Goal: Information Seeking & Learning: Find specific fact

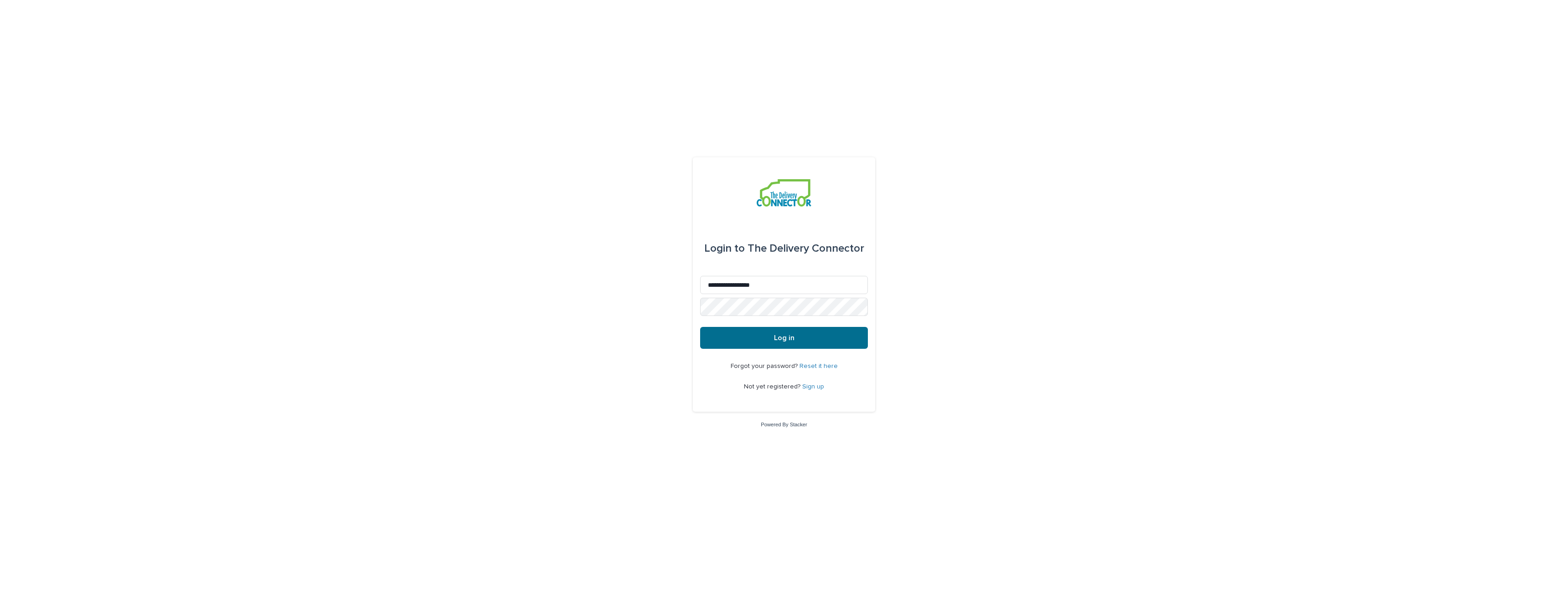
click at [790, 341] on span "Log in" at bounding box center [784, 338] width 21 height 8
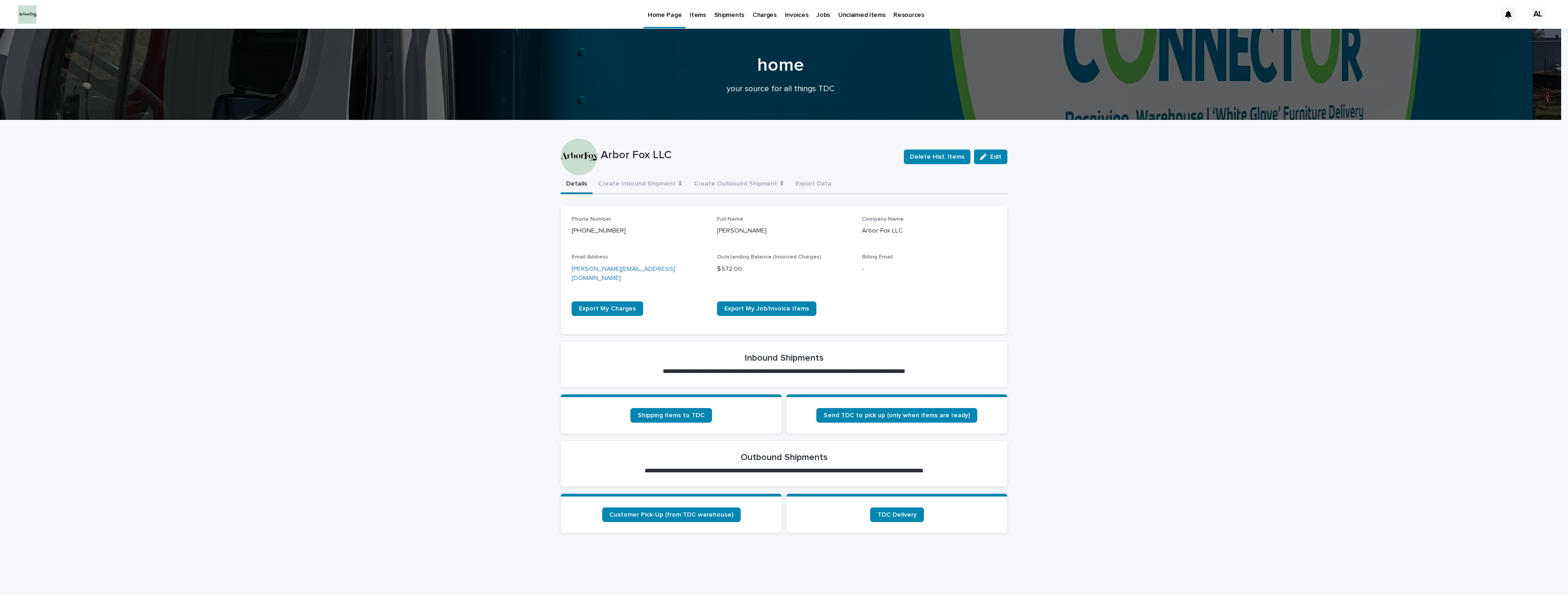
click at [717, 9] on p "Shipments" at bounding box center [730, 9] width 30 height 19
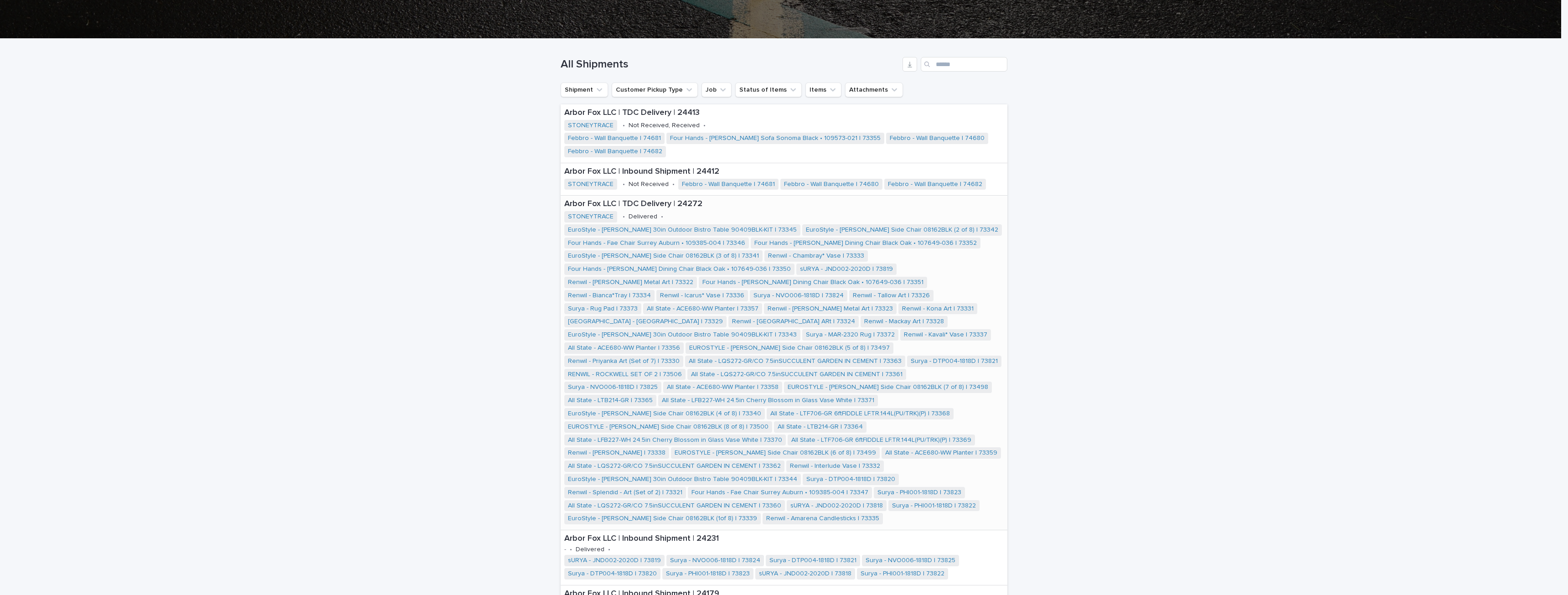
scroll to position [183, 0]
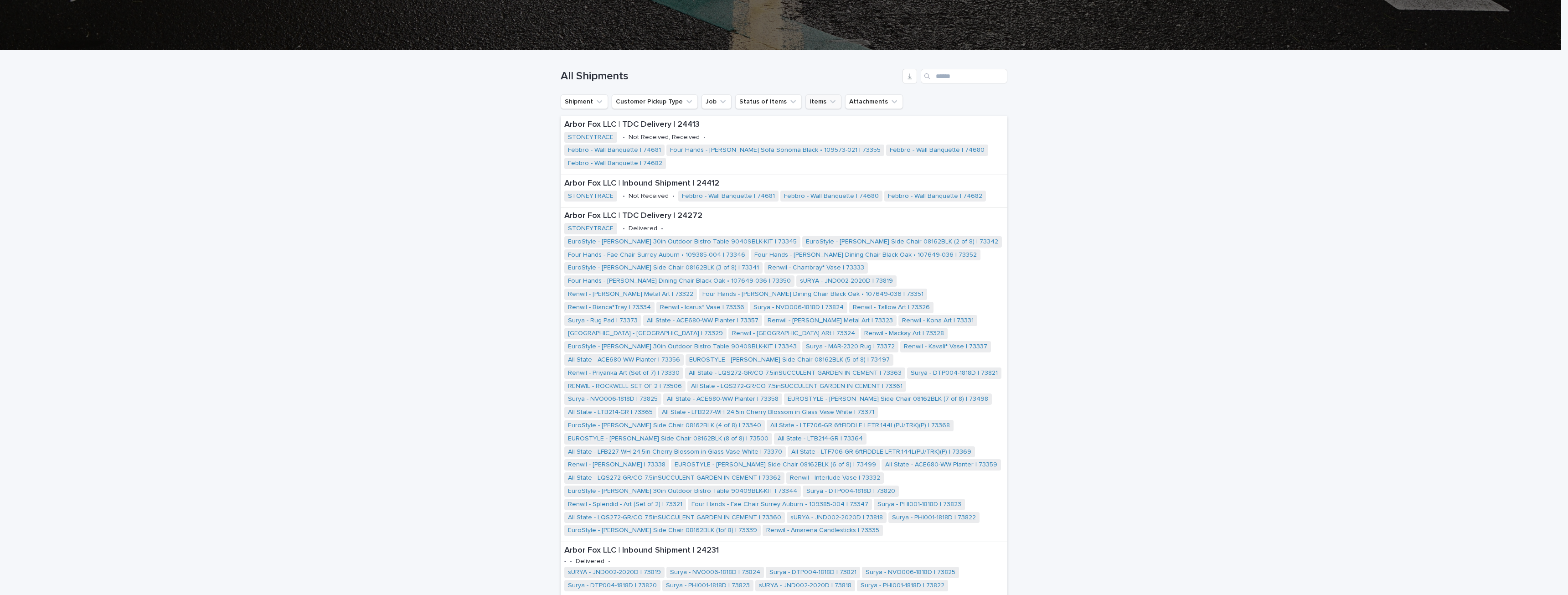
click at [808, 105] on button "Items" at bounding box center [823, 101] width 36 height 14
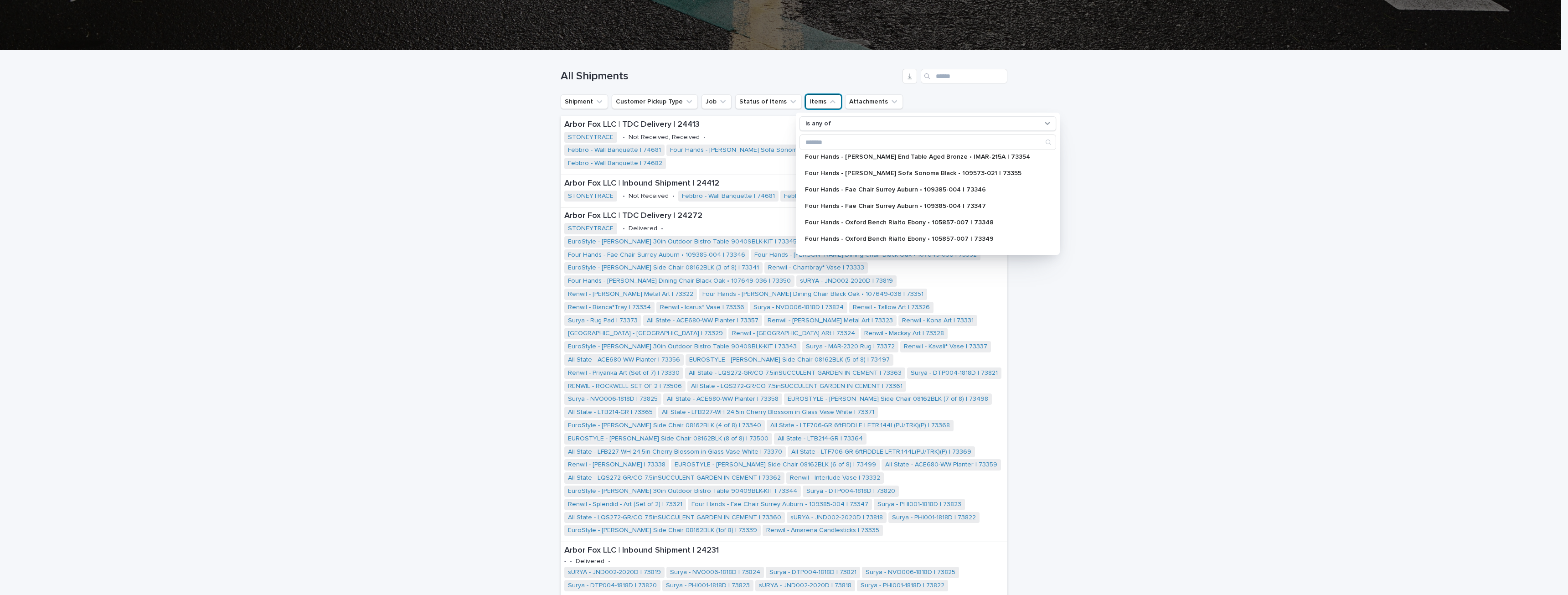
scroll to position [364, 0]
click at [875, 237] on p "Four Hands - Oxford Bench Rialto Ebony • 105857-007 | 73348" at bounding box center [923, 238] width 237 height 6
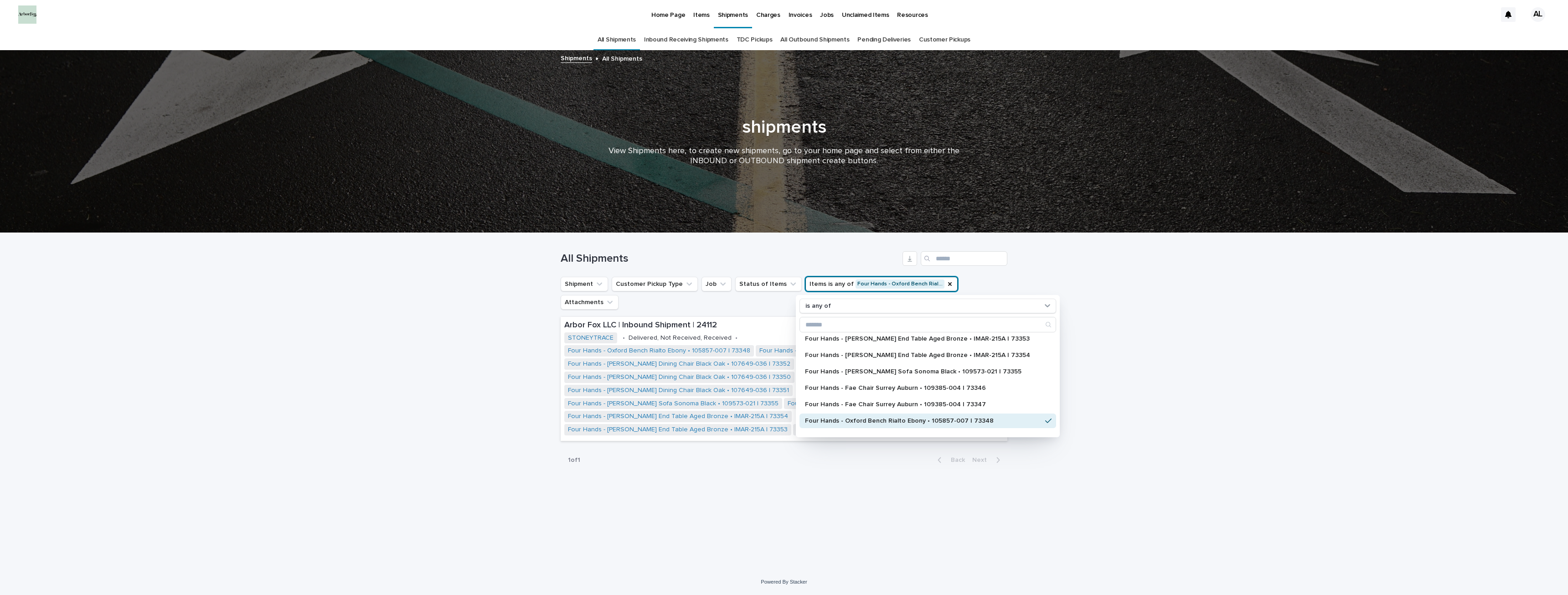
click at [1271, 305] on div "Loading... Saving… Loading... Saving… All Shipments Shipment Customer Pickup Ty…" at bounding box center [784, 401] width 1568 height 336
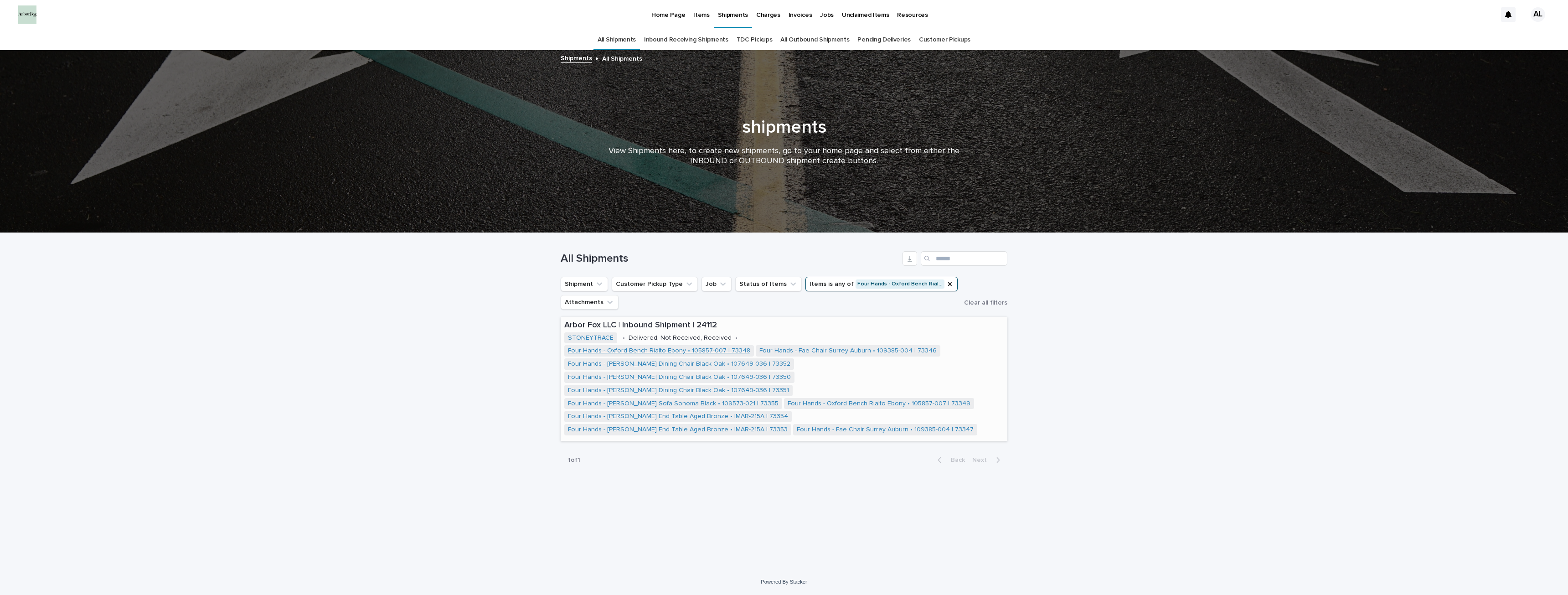
click at [732, 351] on link "Four Hands - Oxford Bench Rialto Ebony • 105857-007 | 73348" at bounding box center [659, 351] width 183 height 8
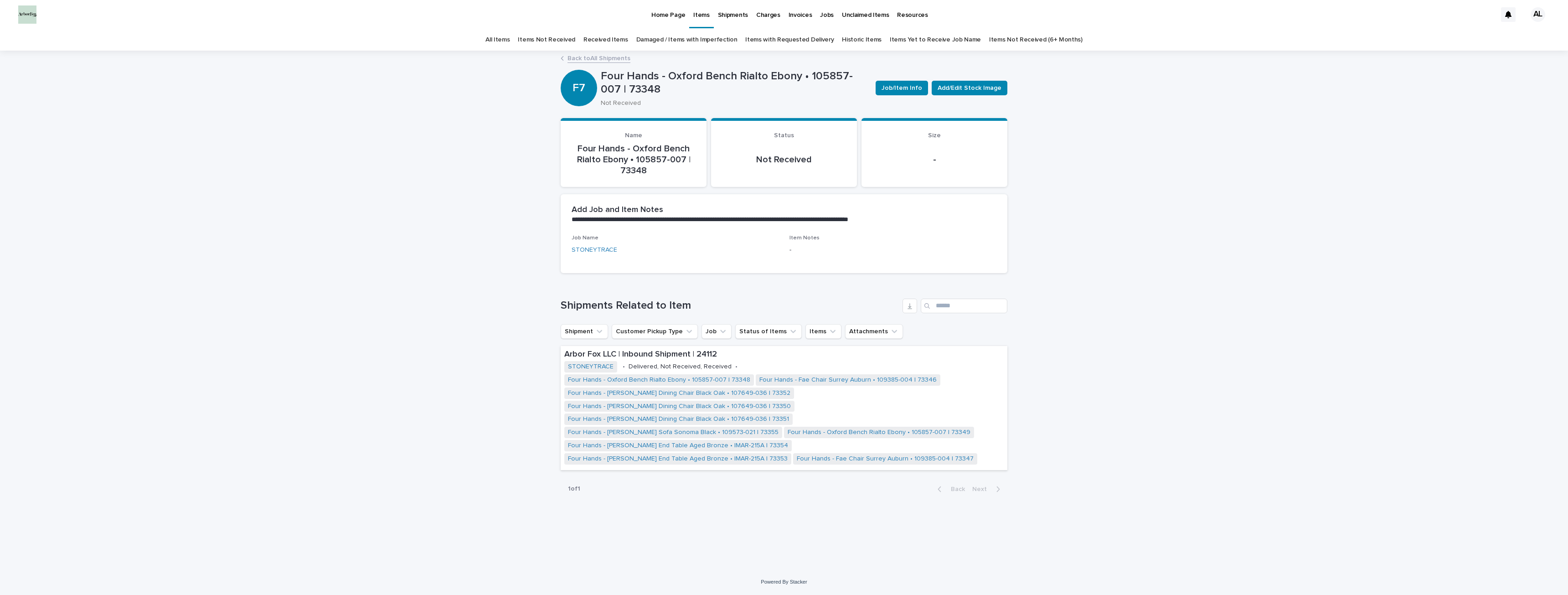
click at [510, 38] on link "All Items" at bounding box center [498, 40] width 24 height 21
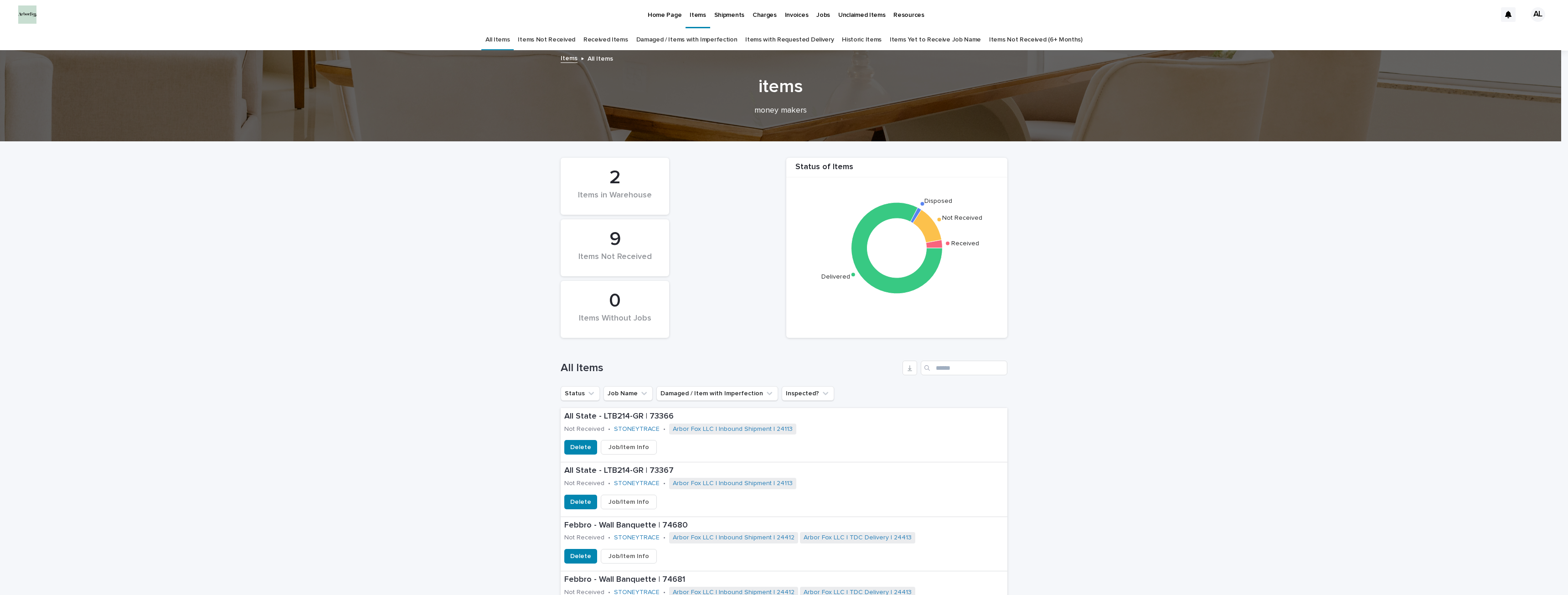
click at [622, 252] on div "Items Not Received" at bounding box center [615, 261] width 78 height 19
click at [620, 255] on div "Items Not Received" at bounding box center [615, 261] width 78 height 19
click at [659, 16] on p "Home Page" at bounding box center [664, 9] width 33 height 19
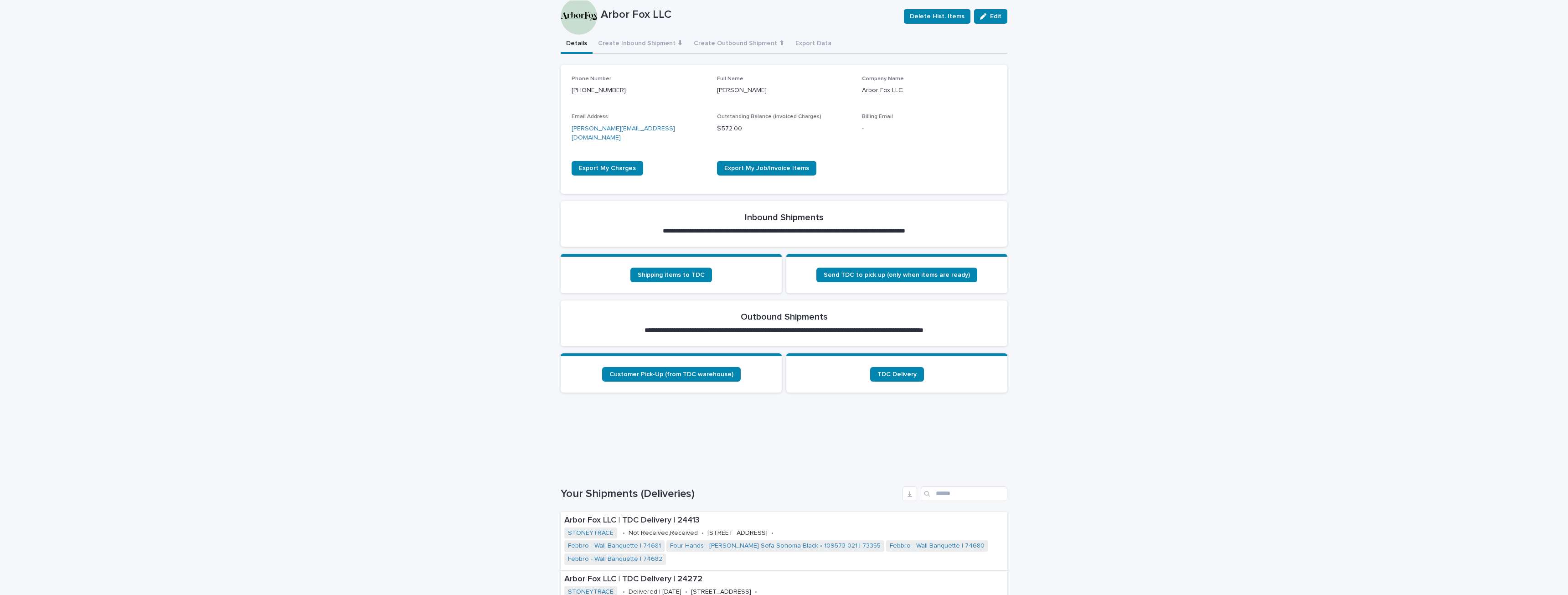
scroll to position [137, 0]
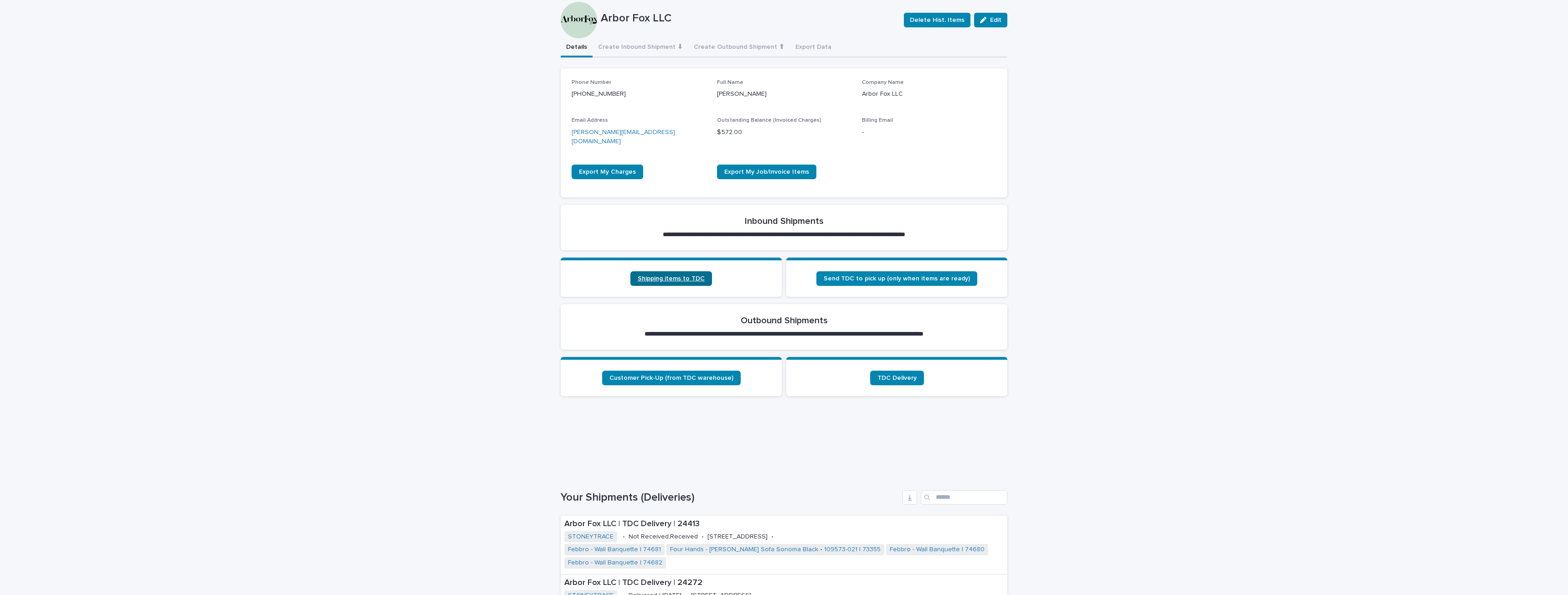
click at [656, 271] on link "Shipping items to TDC" at bounding box center [671, 278] width 81 height 14
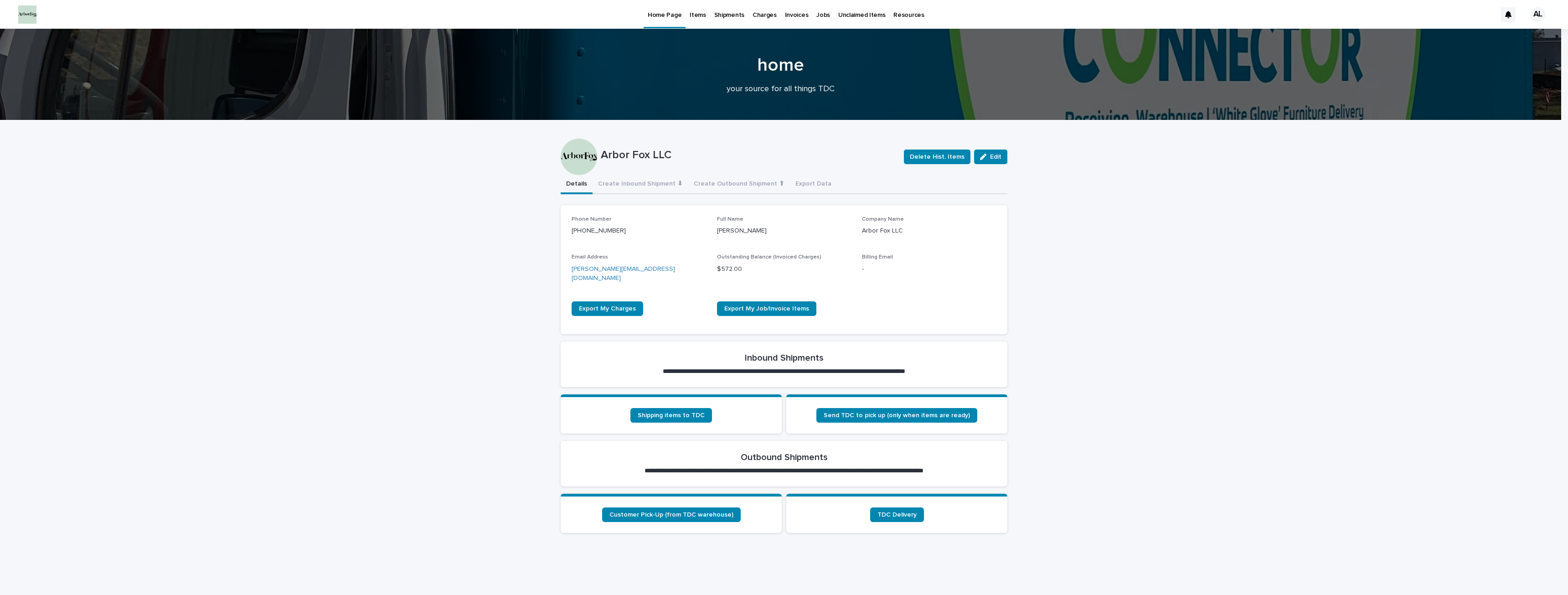
click at [732, 15] on p "Shipments" at bounding box center [730, 9] width 30 height 19
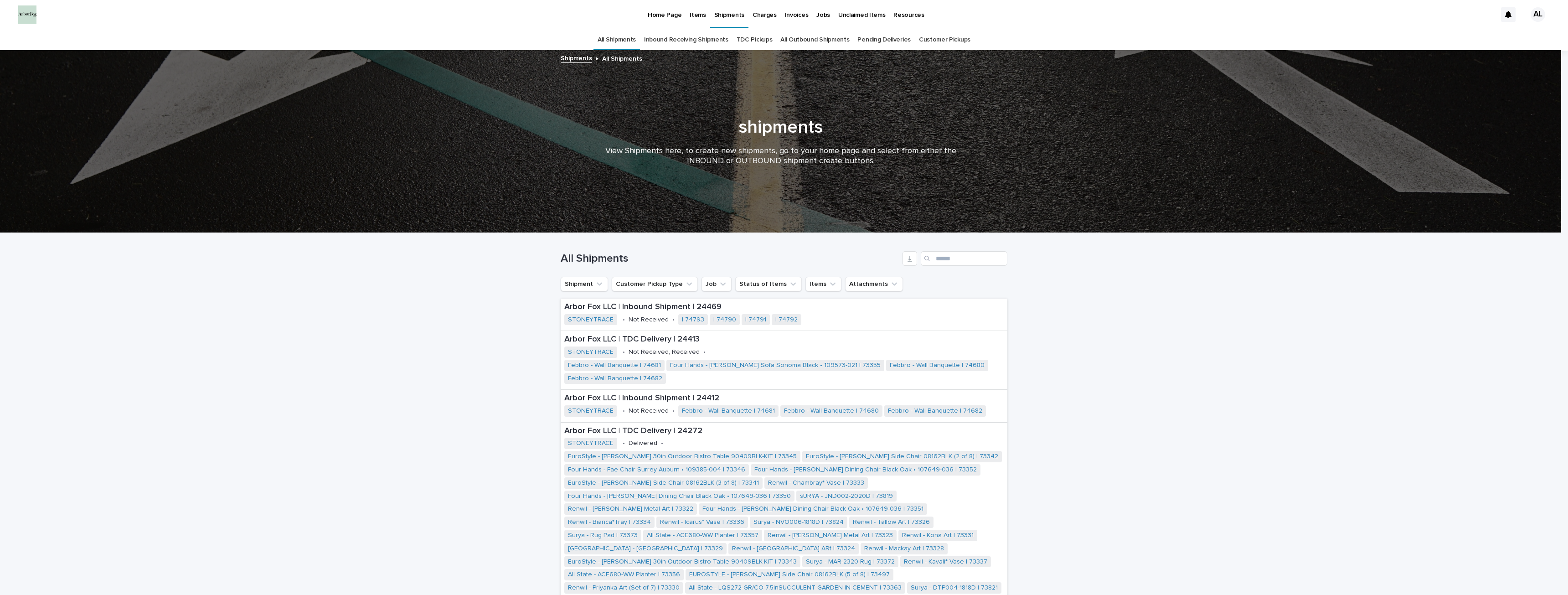
click at [821, 40] on link "All Outbound Shipments" at bounding box center [815, 40] width 68 height 21
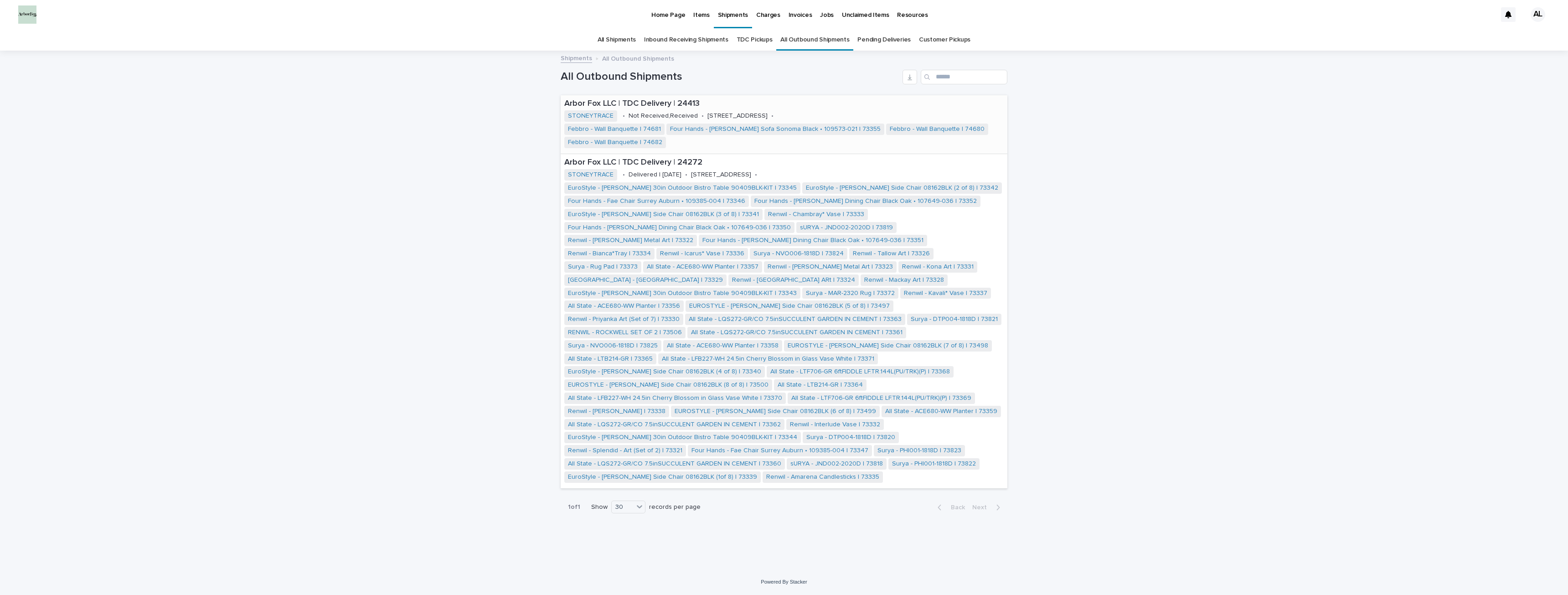
click at [905, 101] on p "Arbor Fox LLC | TDC Delivery | 24413" at bounding box center [784, 103] width 440 height 10
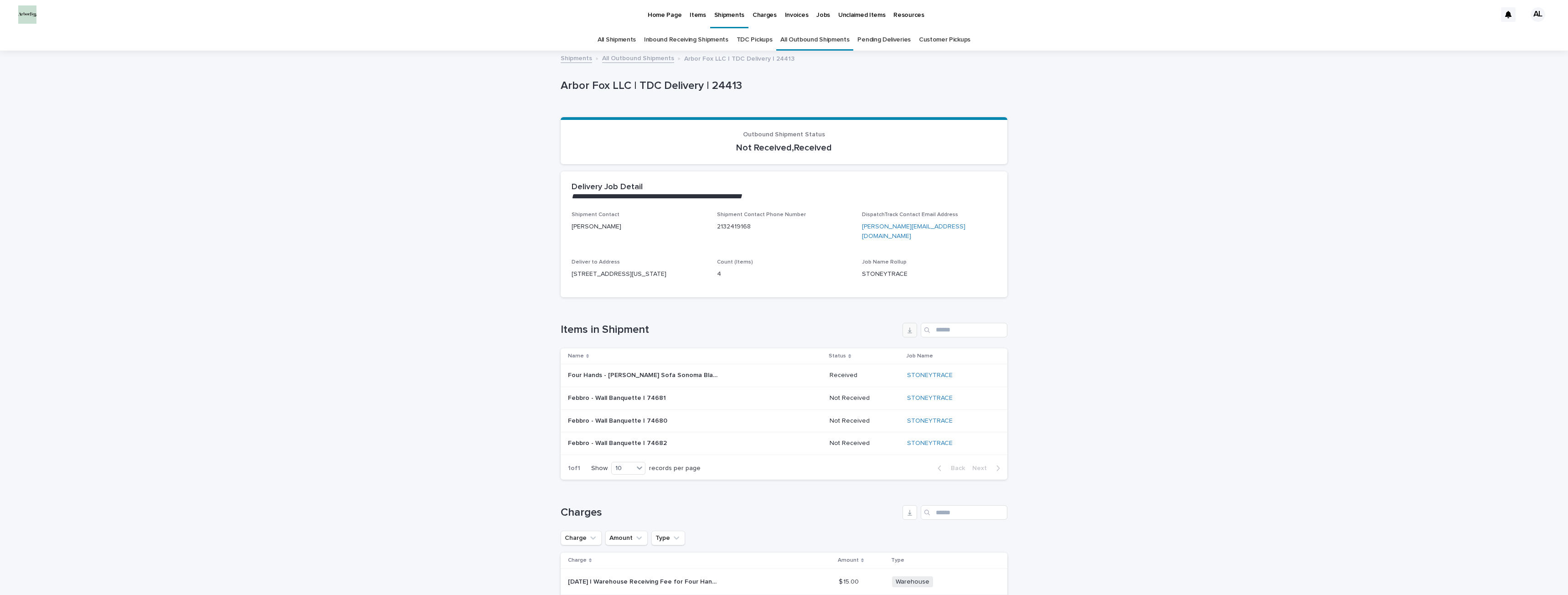
click at [910, 328] on icon "button" at bounding box center [910, 330] width 8 height 8
click at [876, 37] on link "Pending Deliveries" at bounding box center [883, 40] width 52 height 21
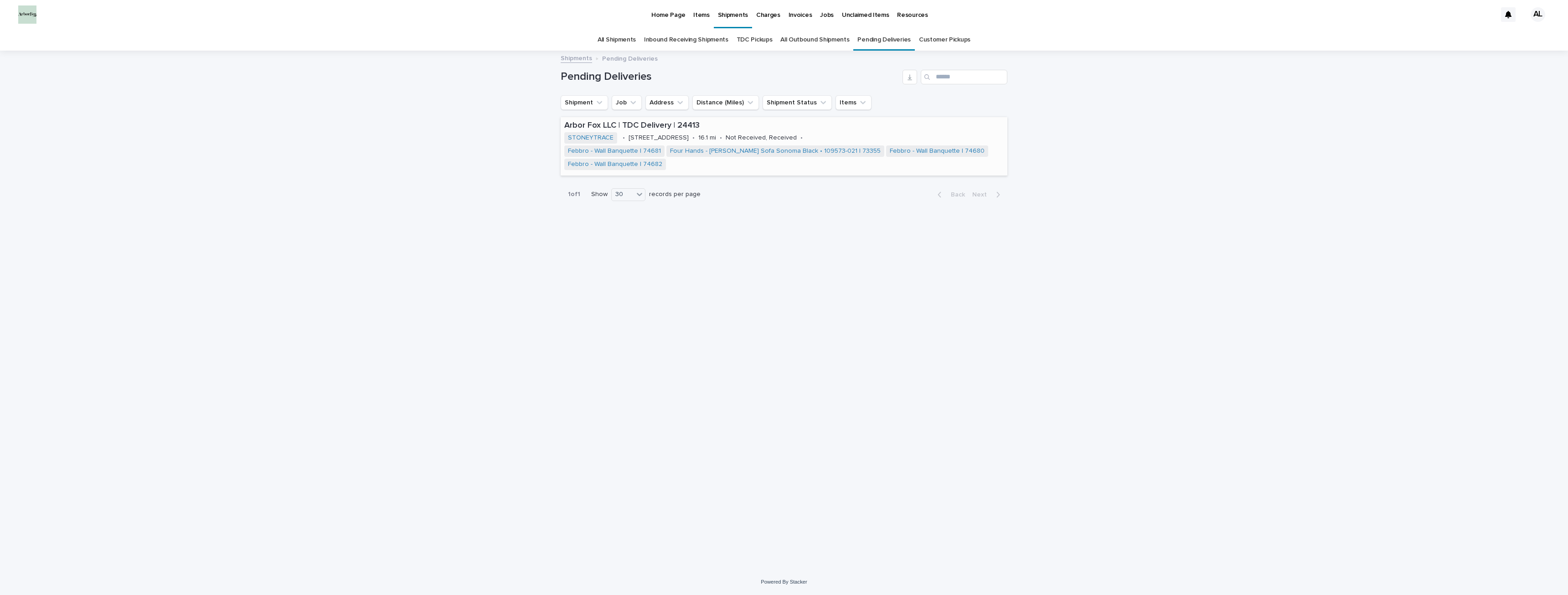
click at [900, 135] on div "Arbor Fox LLC | TDC Delivery | 24413 STONEYTRACE • 4616 Stoney Trace Drive • 16…" at bounding box center [784, 146] width 447 height 59
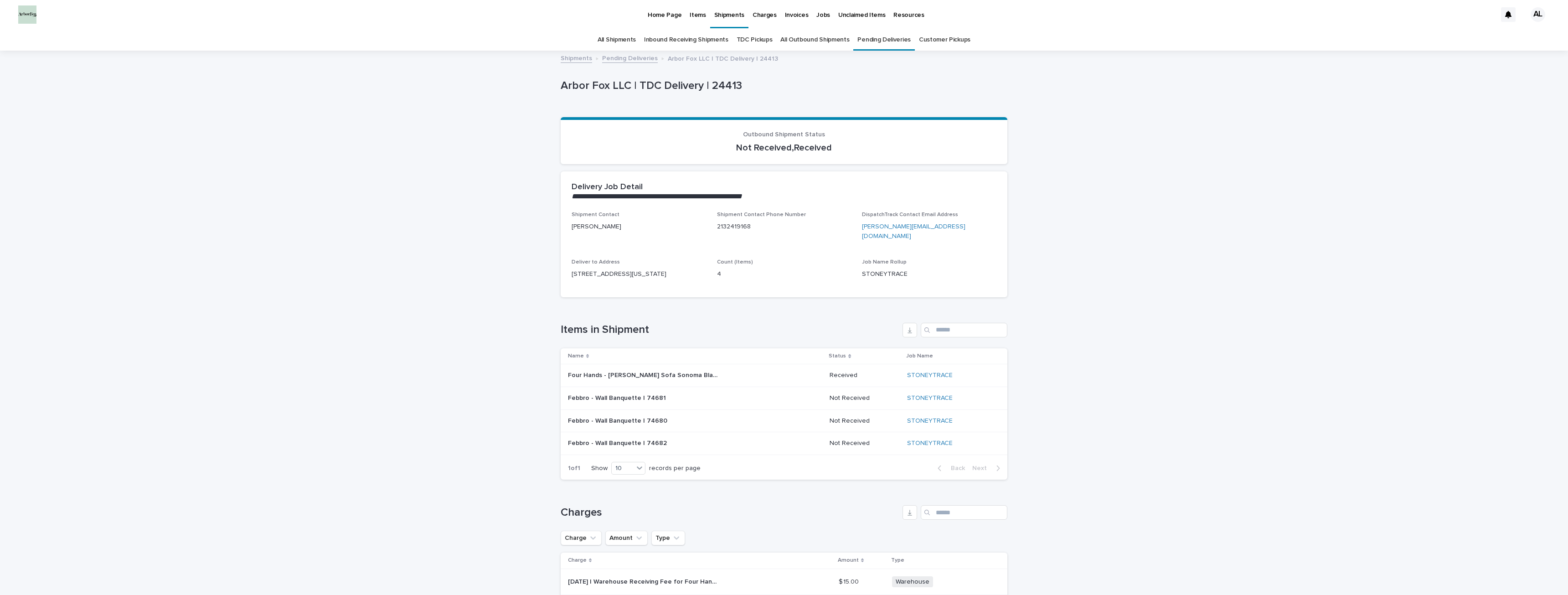
click at [926, 41] on link "Customer Pickups" at bounding box center [945, 40] width 52 height 21
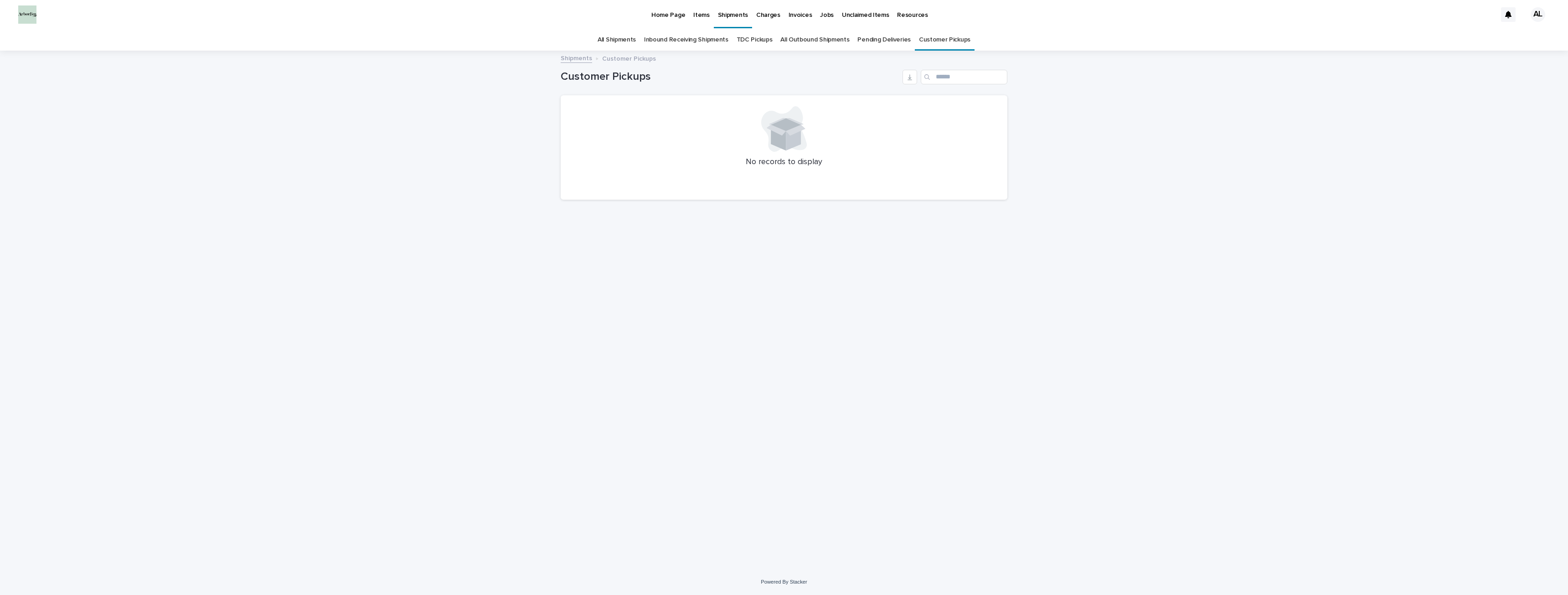
click at [759, 34] on link "TDC Pickups" at bounding box center [754, 40] width 36 height 21
click at [815, 38] on link "All Outbound Shipments" at bounding box center [815, 40] width 68 height 21
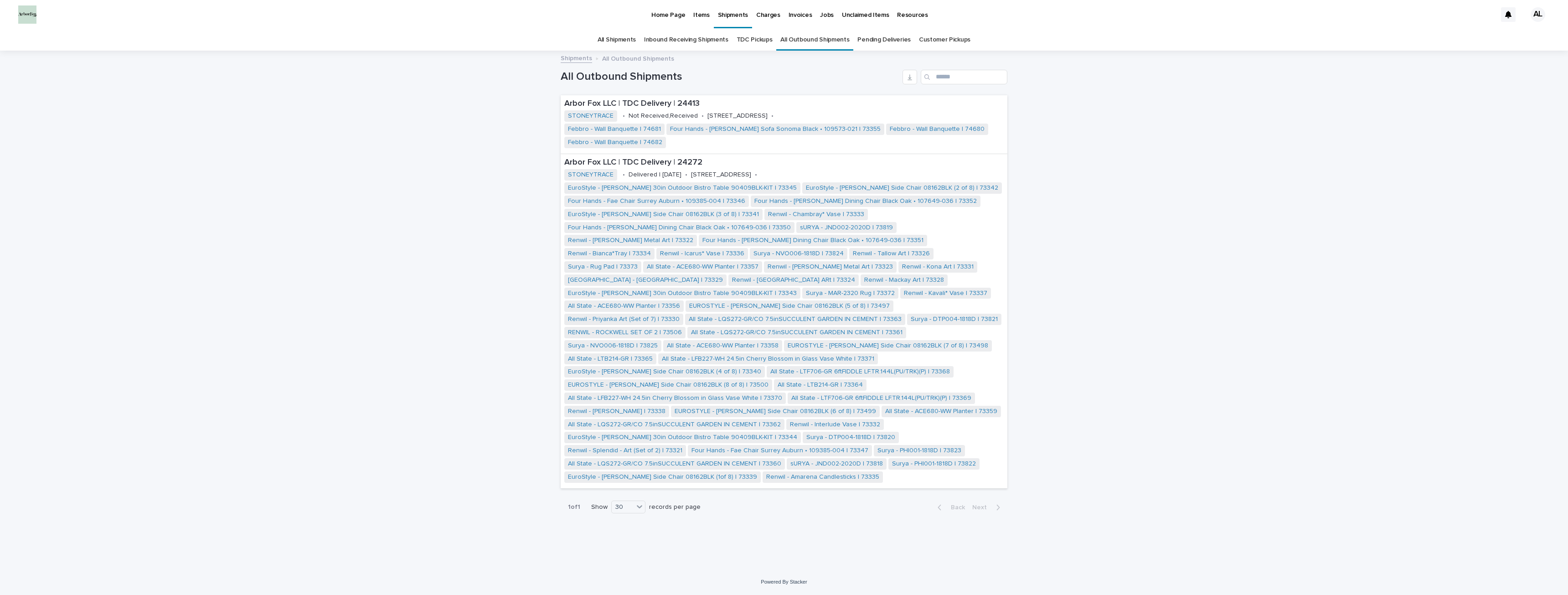
click at [874, 40] on link "Pending Deliveries" at bounding box center [883, 40] width 52 height 21
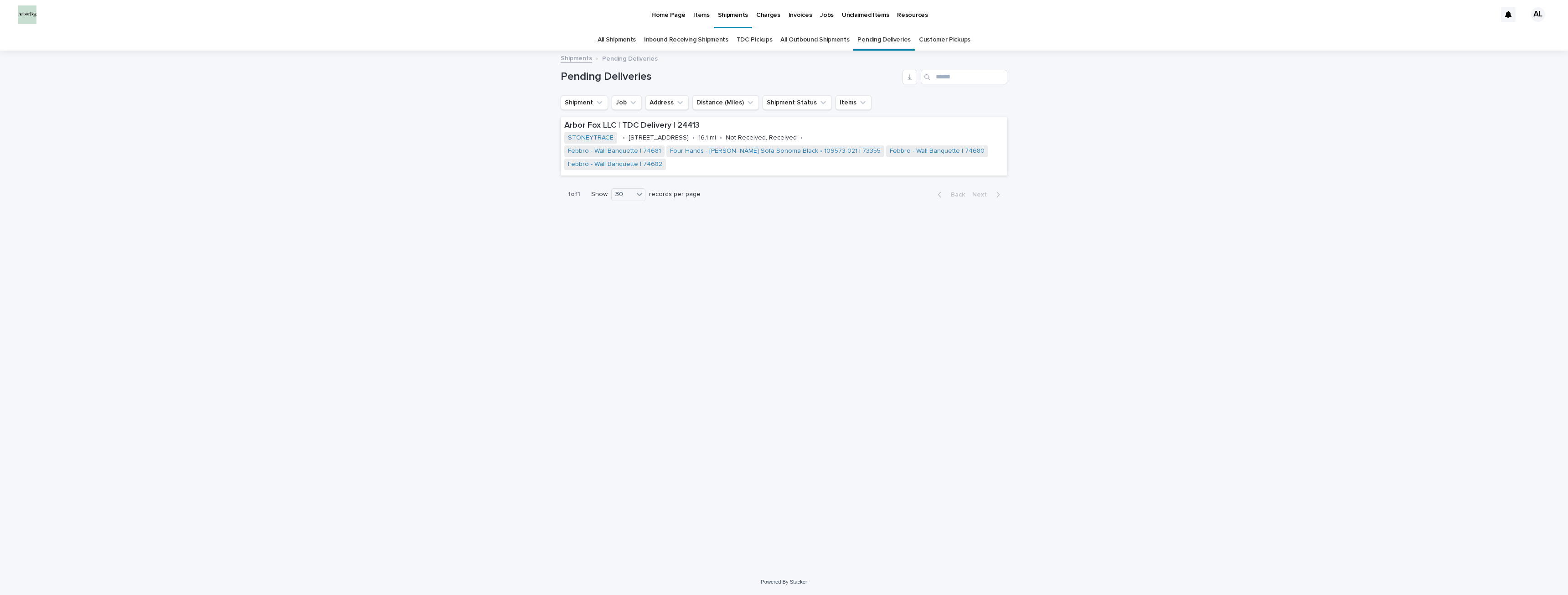
click at [623, 38] on link "All Shipments" at bounding box center [616, 40] width 38 height 21
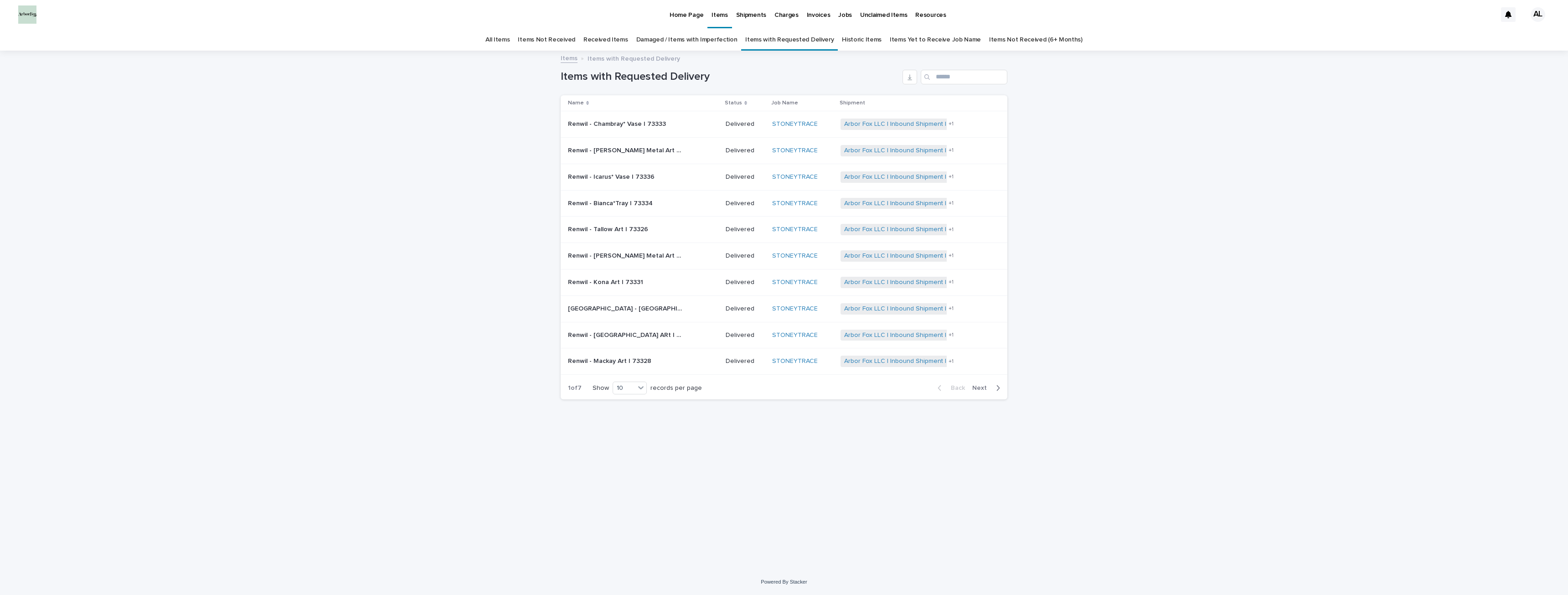
click at [704, 47] on link "Damaged / Items with Imperfection" at bounding box center [686, 40] width 101 height 21
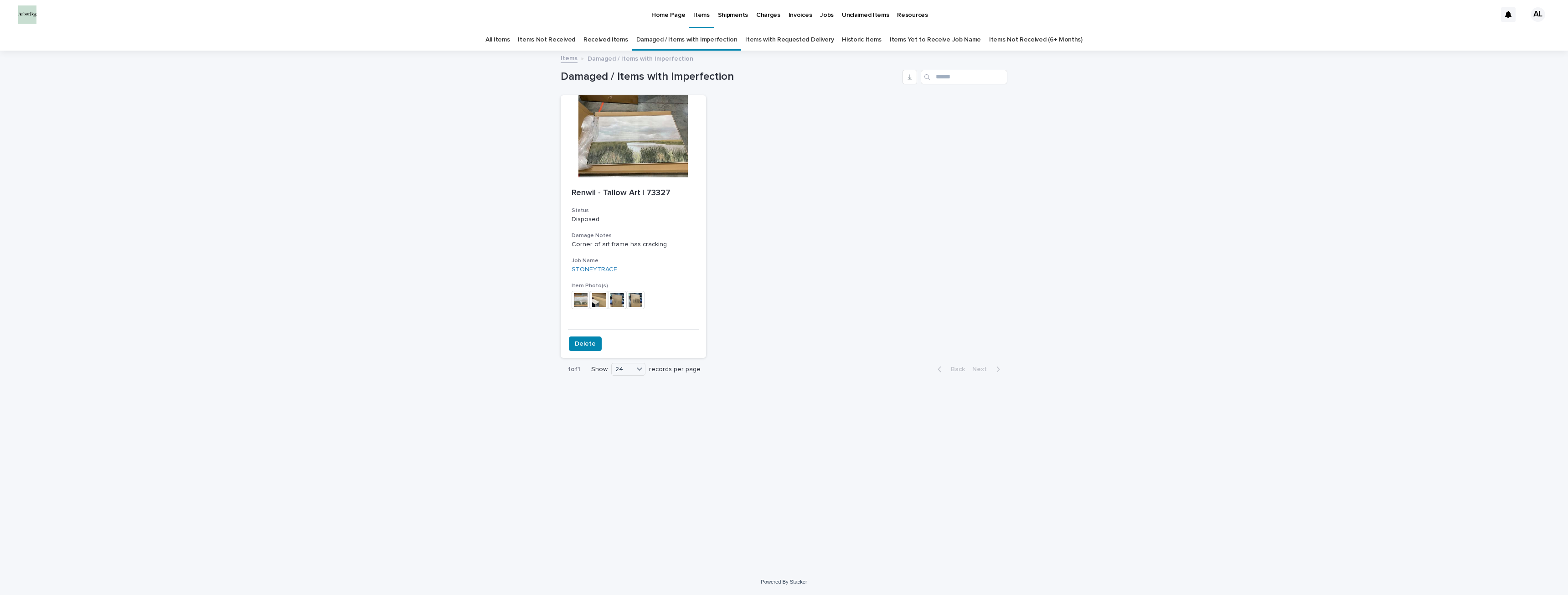
click at [860, 40] on link "Historic Items" at bounding box center [861, 40] width 40 height 21
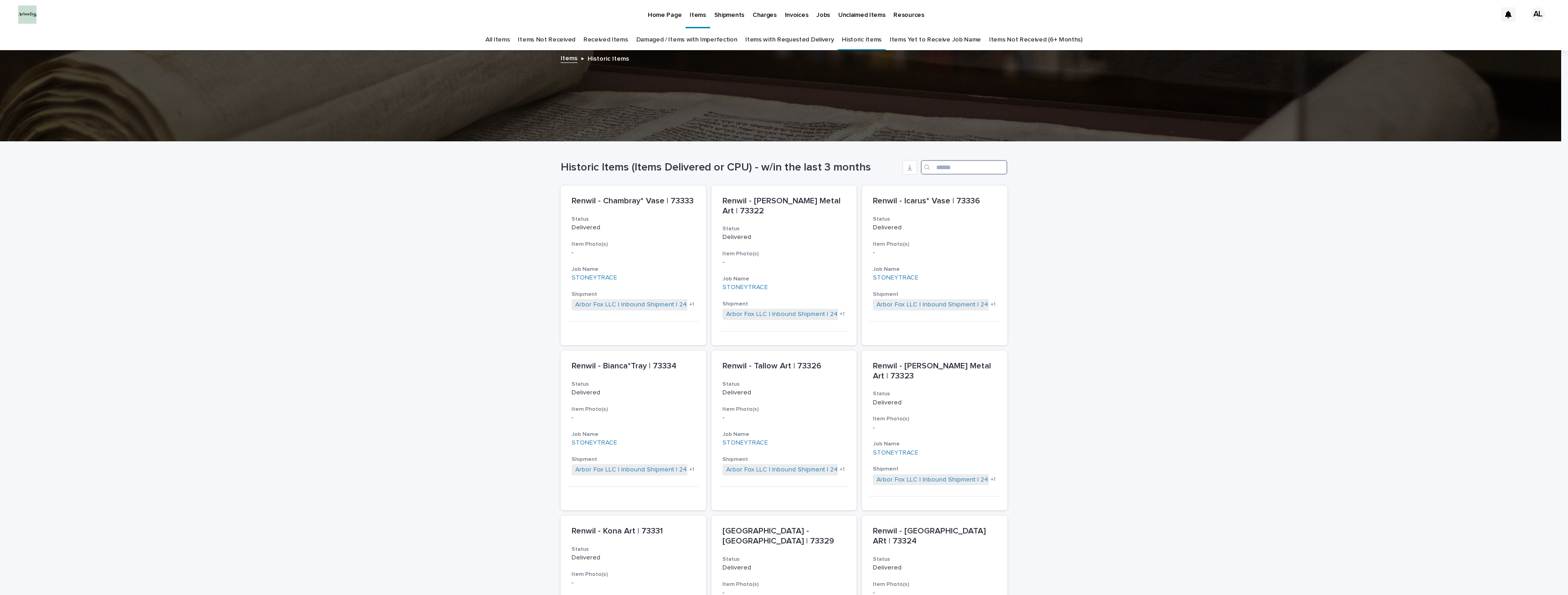
click at [946, 161] on input "Search" at bounding box center [964, 167] width 87 height 14
type input "****"
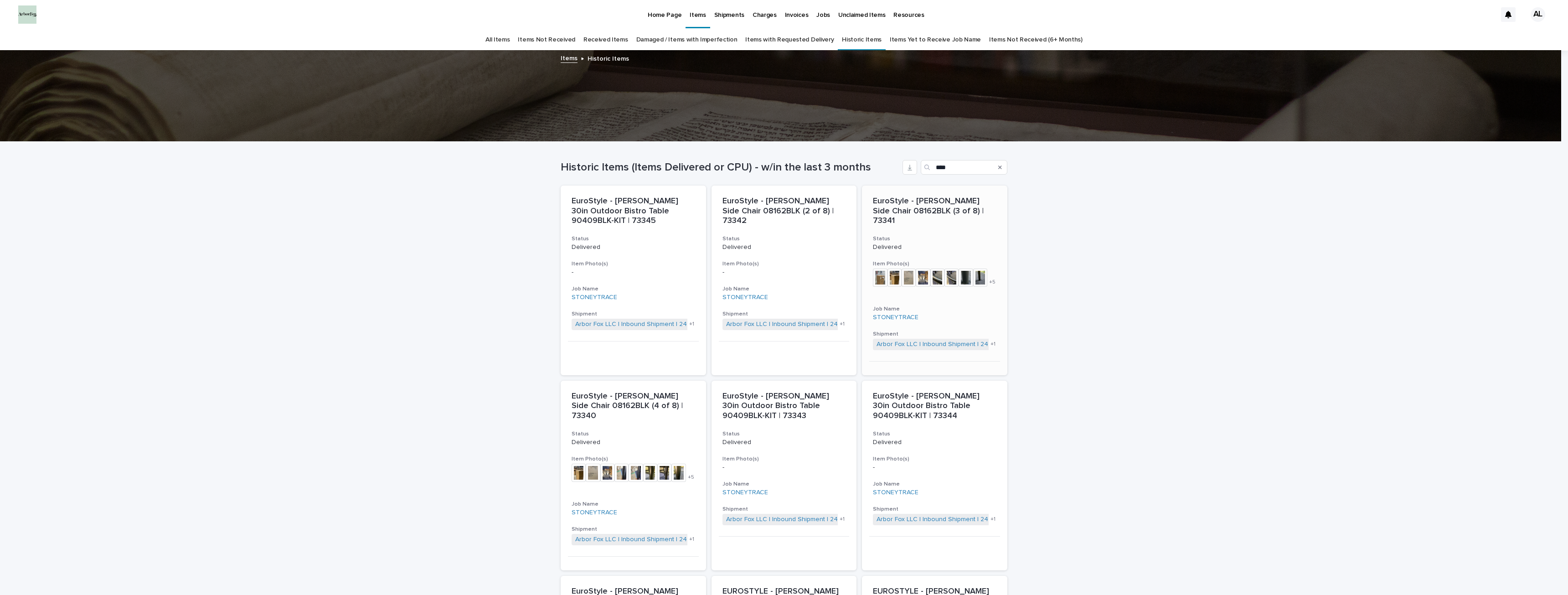
click at [948, 243] on div "EuroStyle - Evelina Side Chair 08162BLK (3 of 8) | 73341 Status Delivered Item …" at bounding box center [934, 273] width 145 height 176
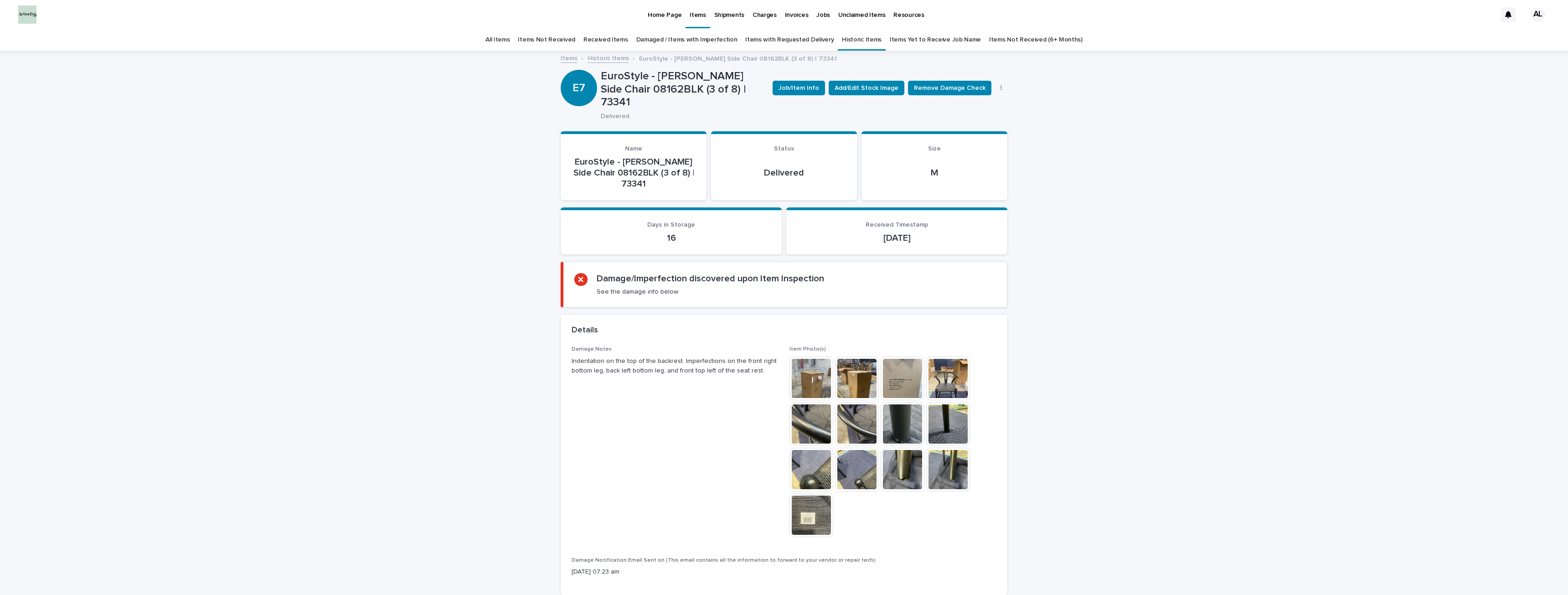
click at [818, 356] on img at bounding box center [812, 378] width 44 height 44
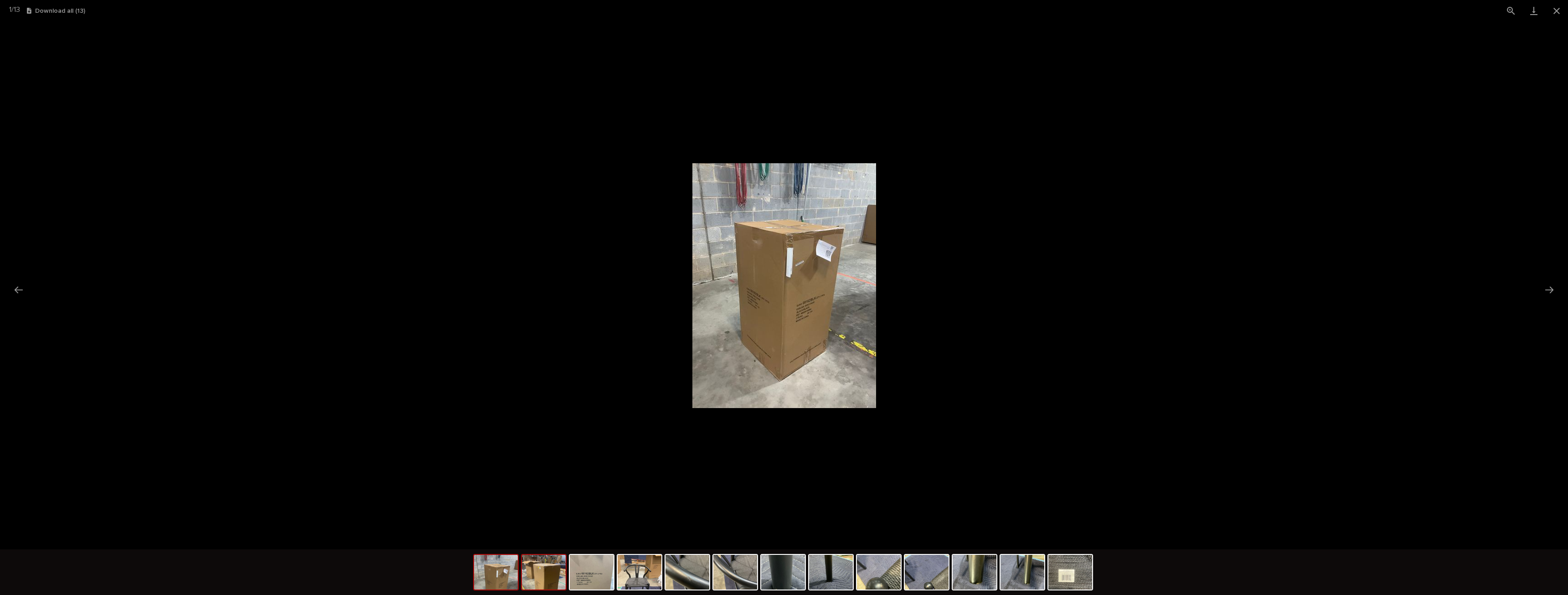
click at [542, 585] on img at bounding box center [544, 572] width 44 height 35
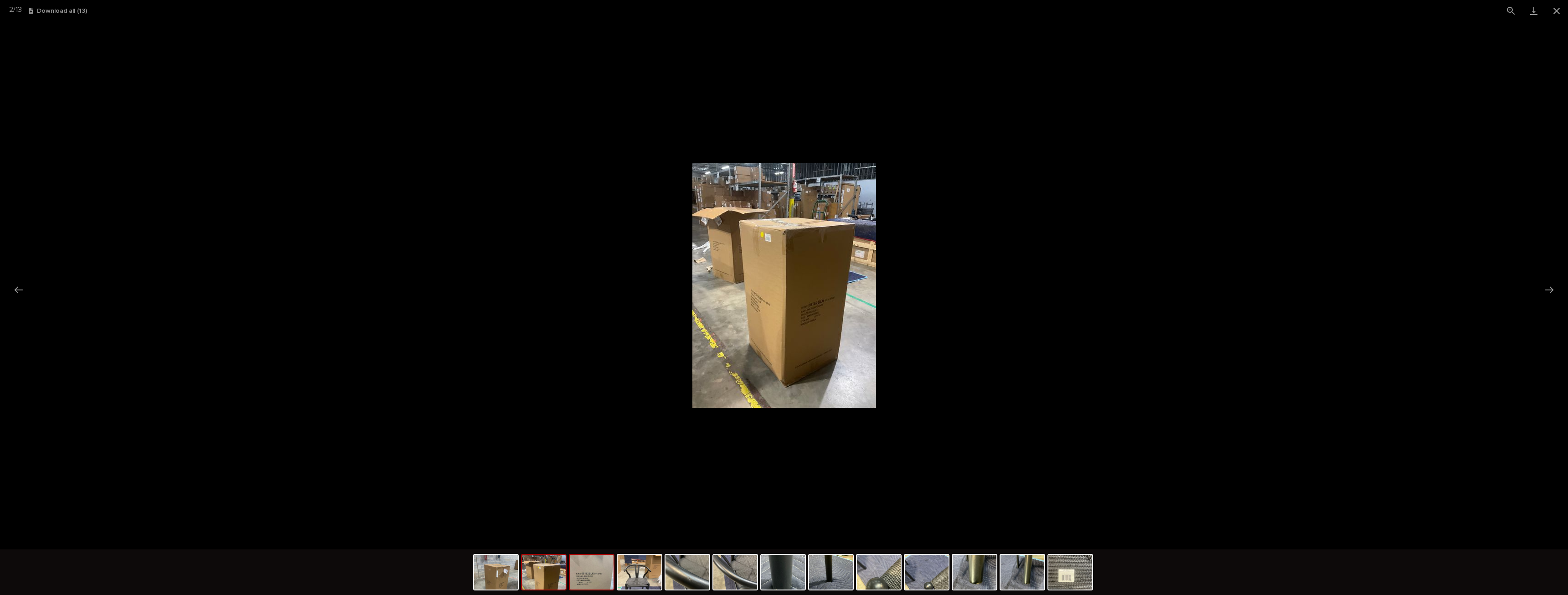
click at [599, 587] on img at bounding box center [592, 572] width 44 height 35
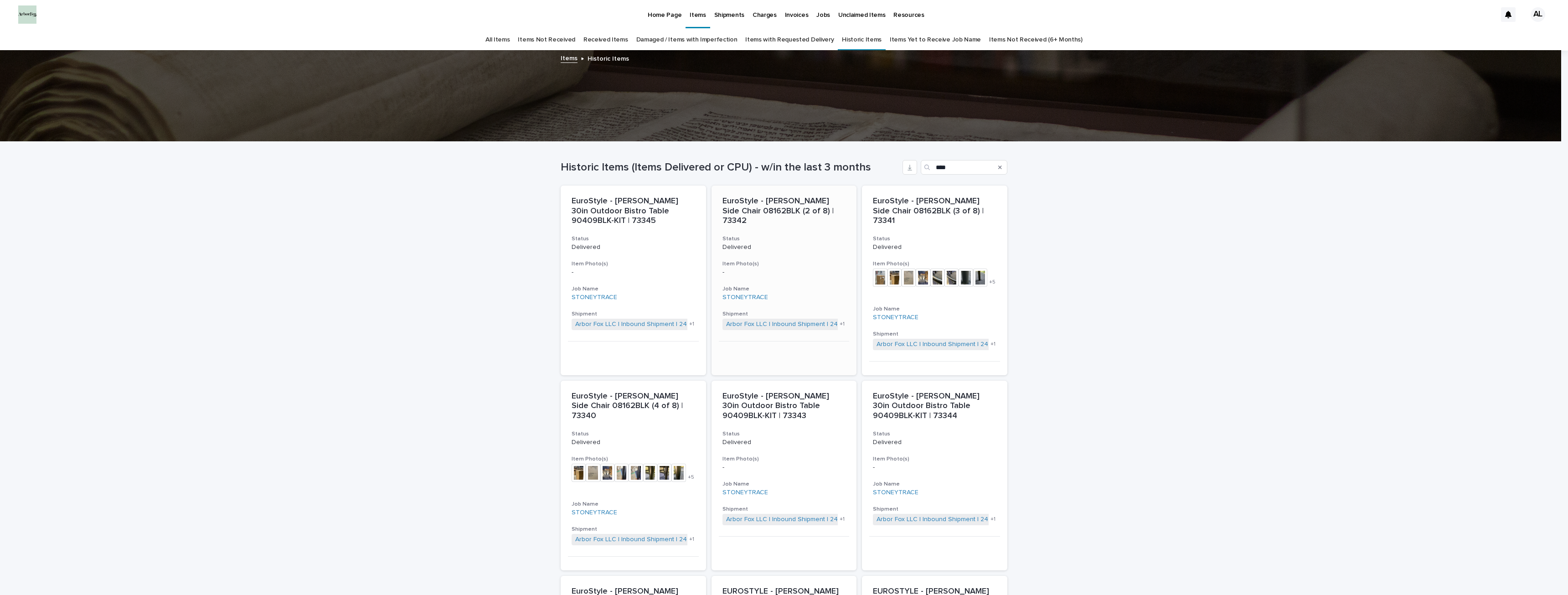
scroll to position [29, 0]
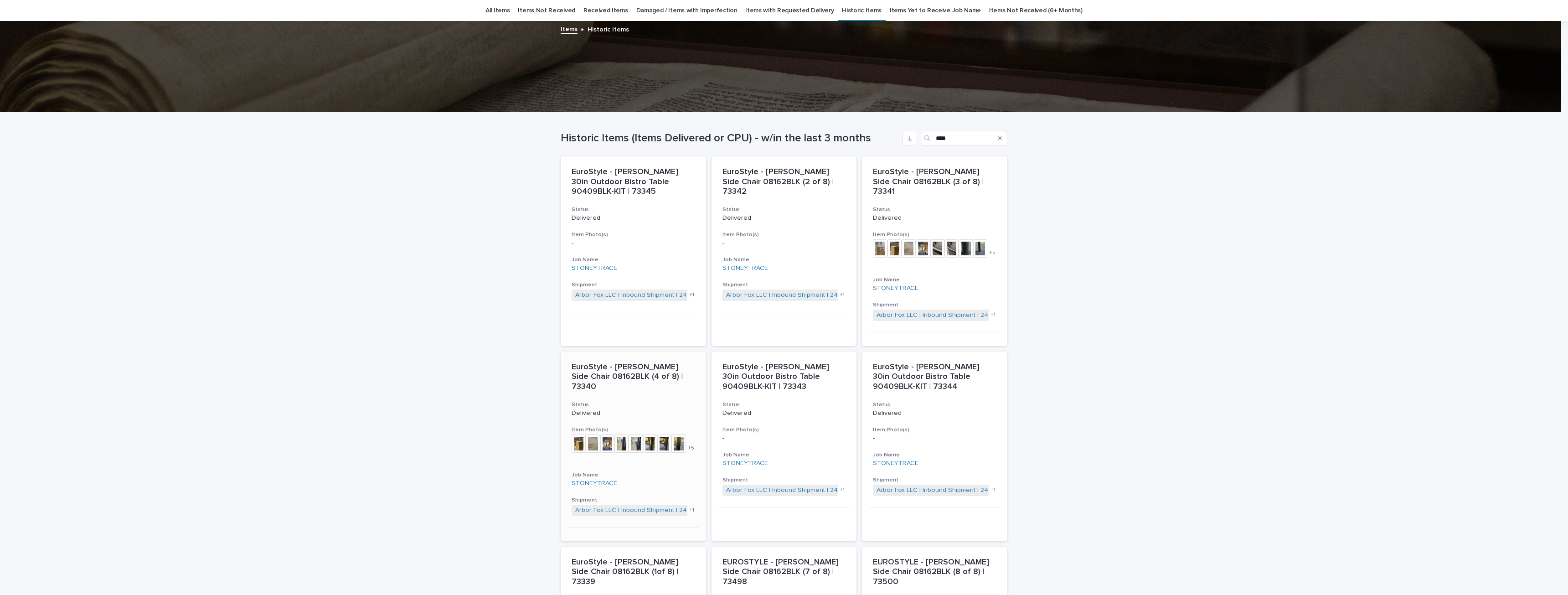
click at [600, 434] on img at bounding box center [607, 444] width 14 height 18
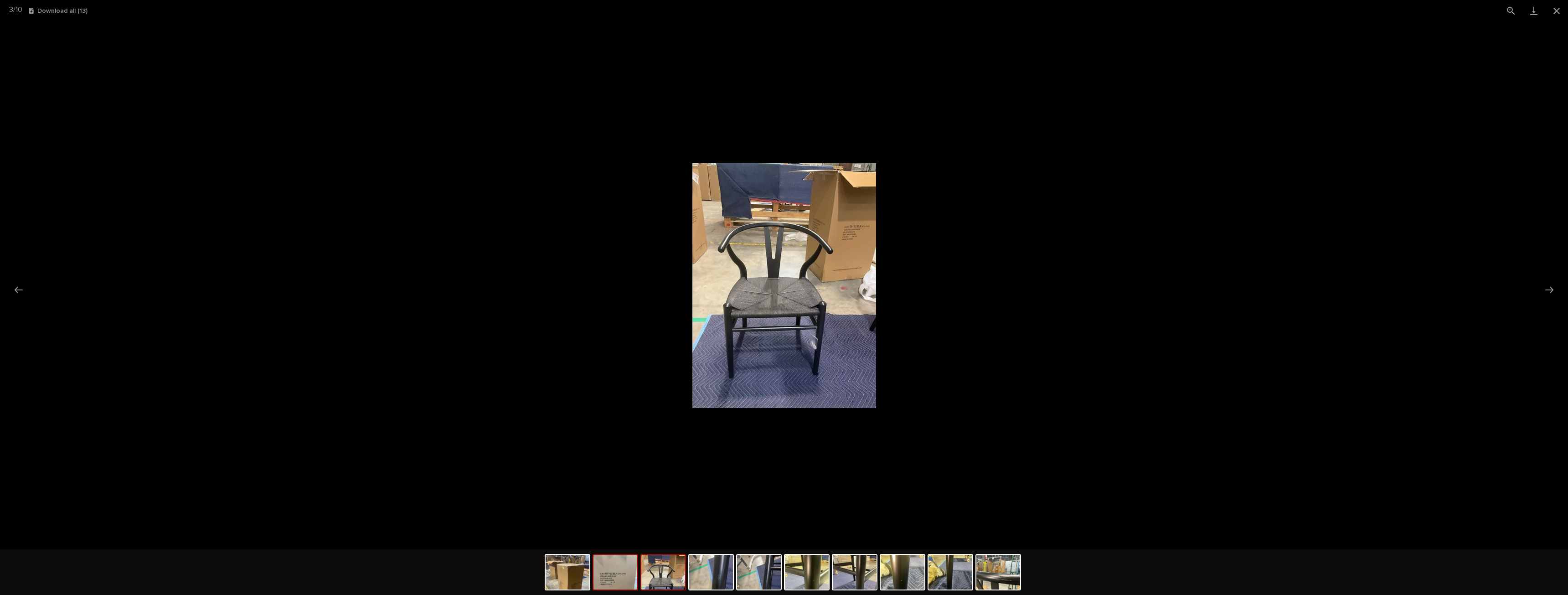
click at [620, 577] on img at bounding box center [615, 572] width 44 height 35
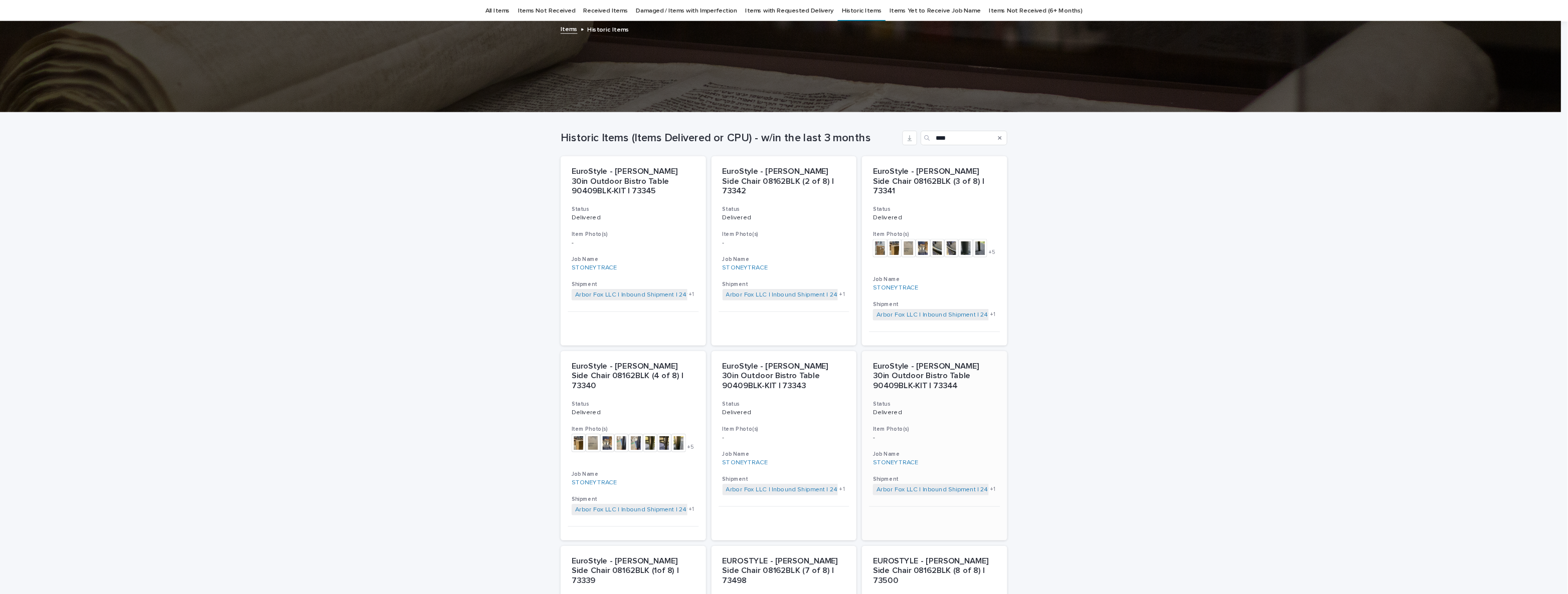
scroll to position [433, 0]
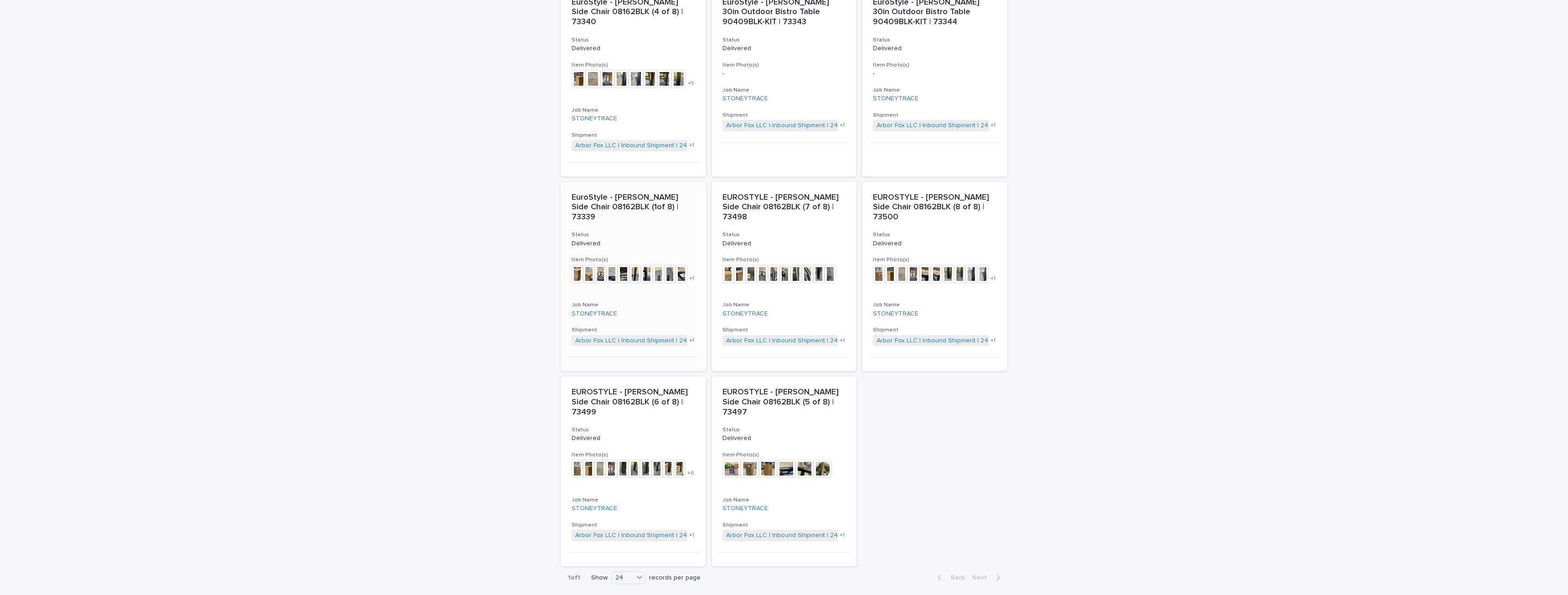
click at [601, 265] on img at bounding box center [600, 274] width 11 height 18
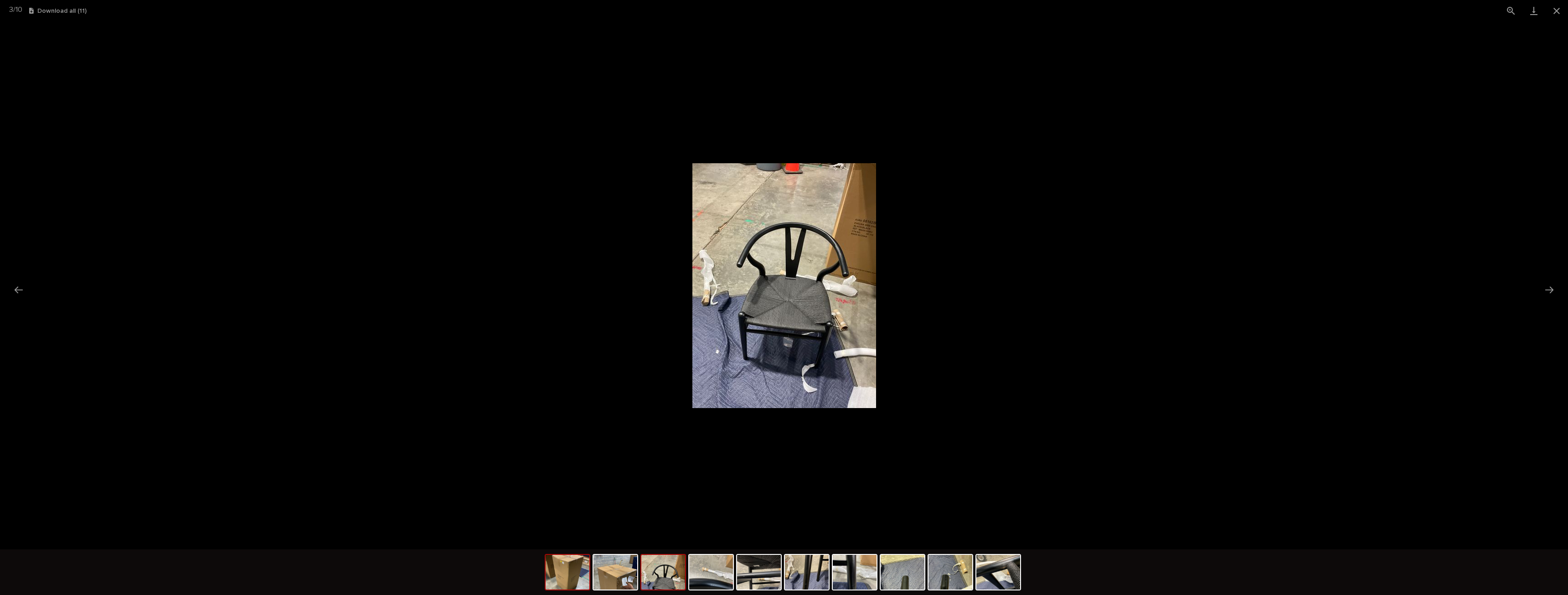
click at [569, 581] on img at bounding box center [568, 572] width 44 height 35
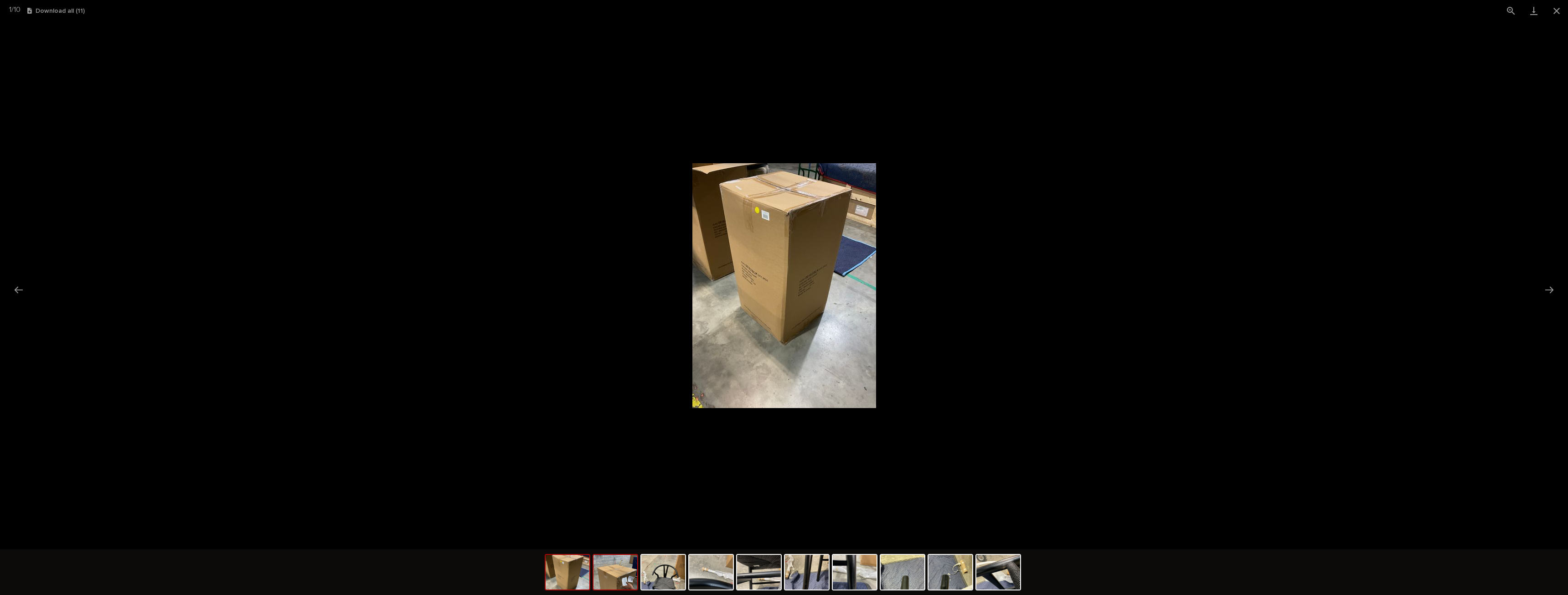
click at [614, 576] on img at bounding box center [615, 572] width 44 height 35
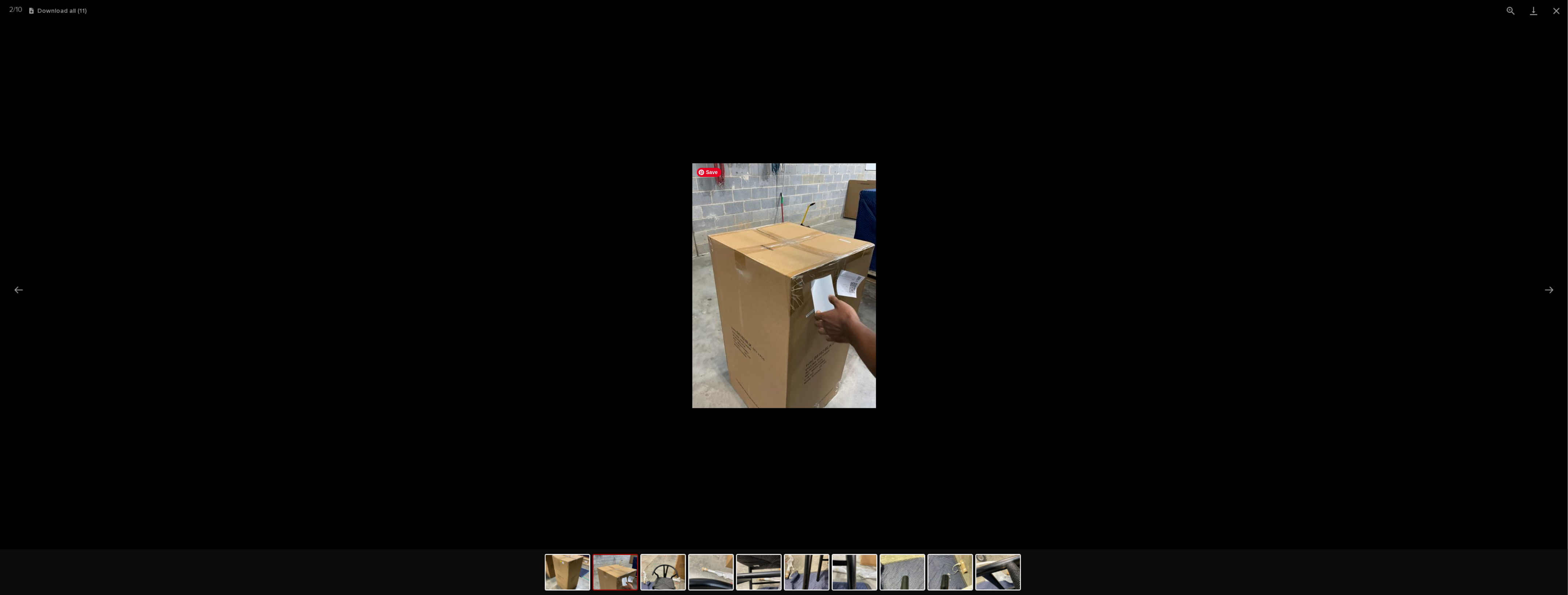
scroll to position [217, 0]
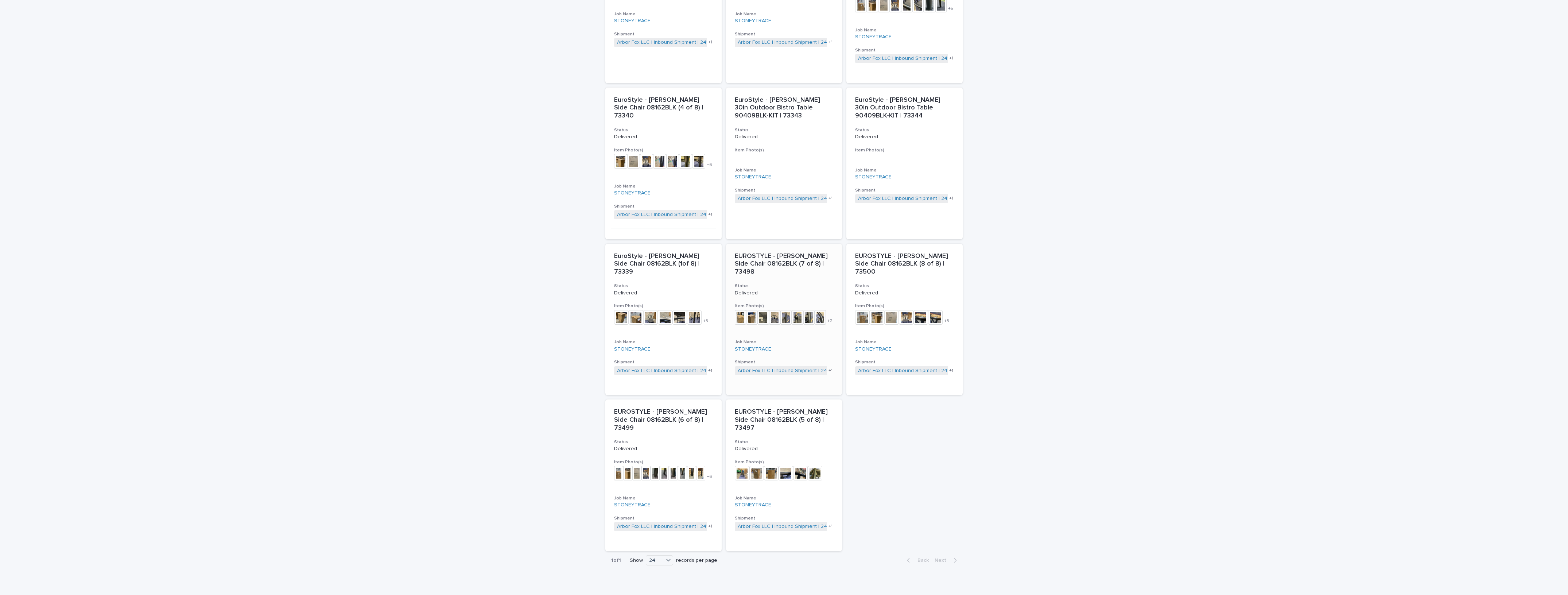
click at [774, 310] on img at bounding box center [774, 317] width 12 height 15
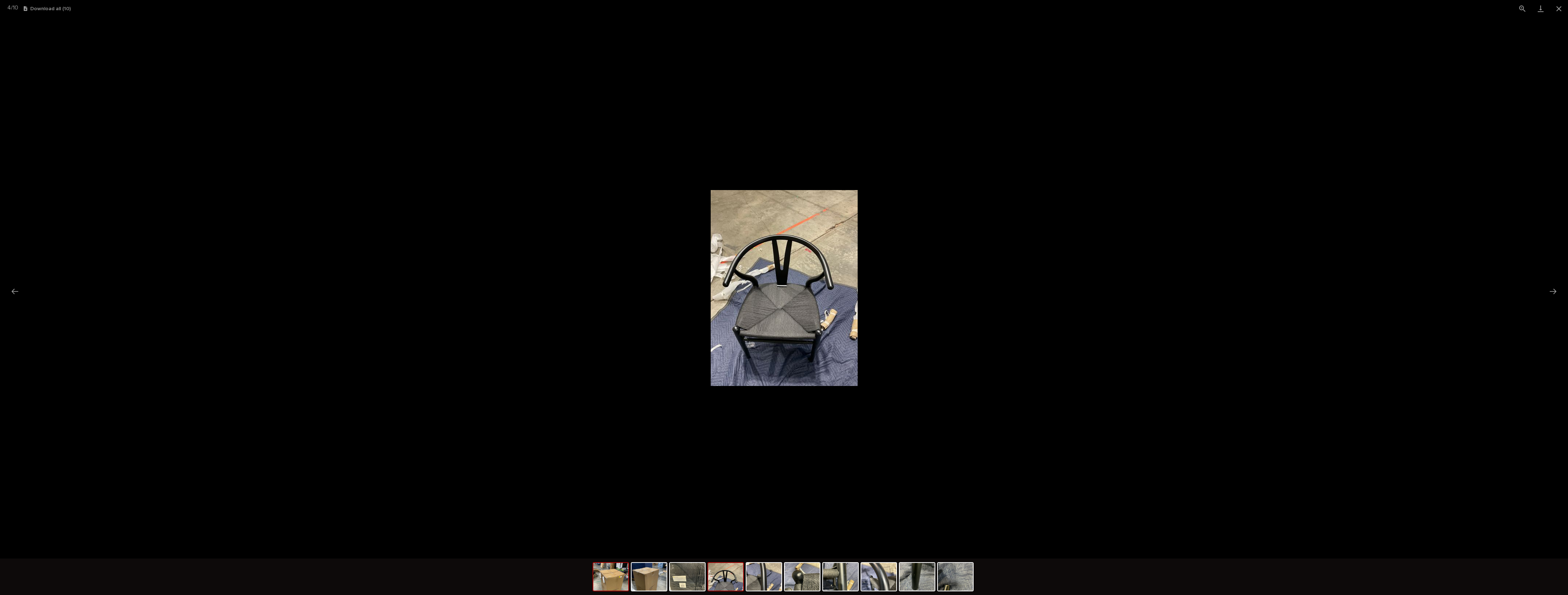
click at [618, 476] on img at bounding box center [611, 577] width 35 height 28
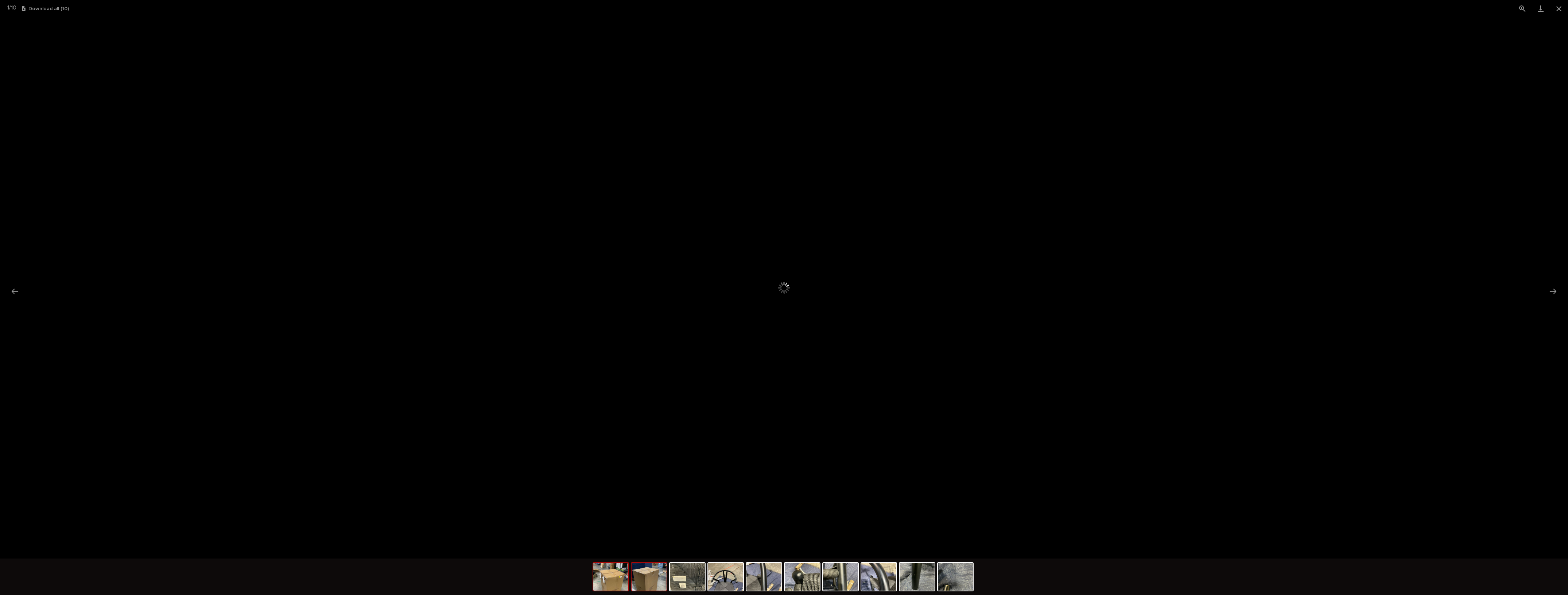
click at [650, 476] on img at bounding box center [649, 577] width 35 height 28
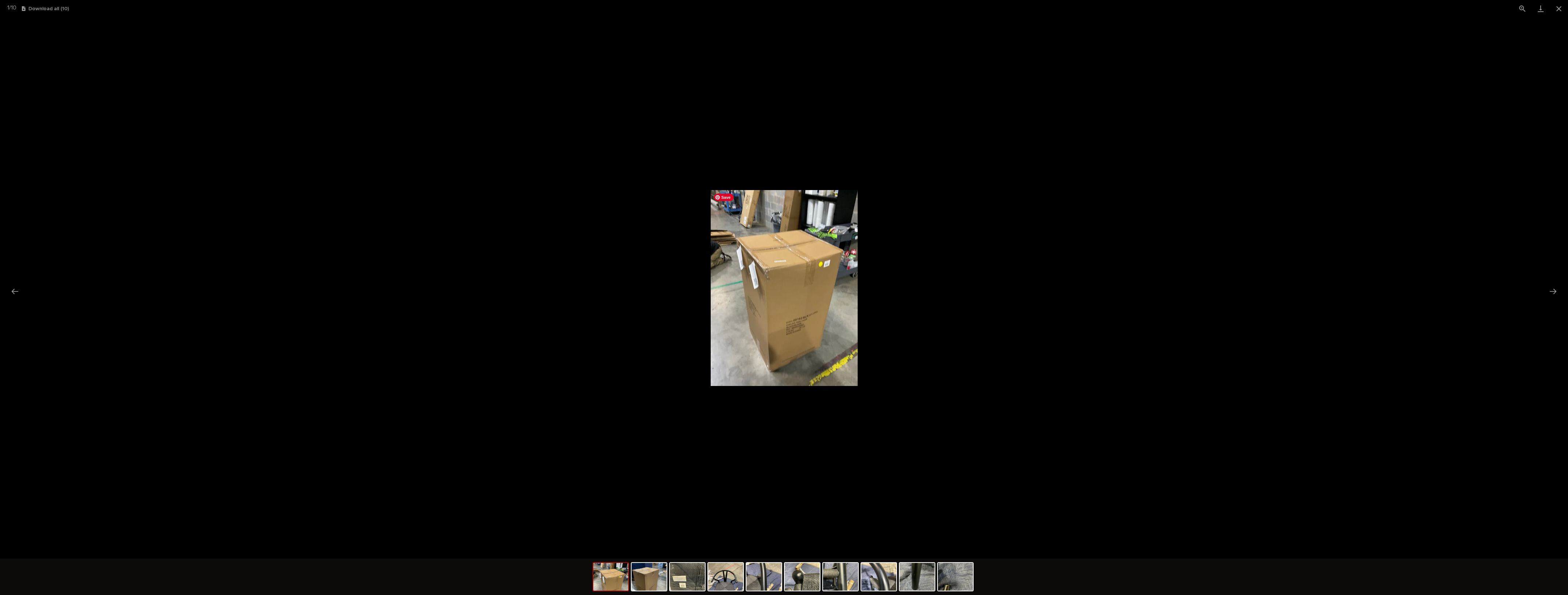
click at [813, 343] on img at bounding box center [784, 288] width 147 height 196
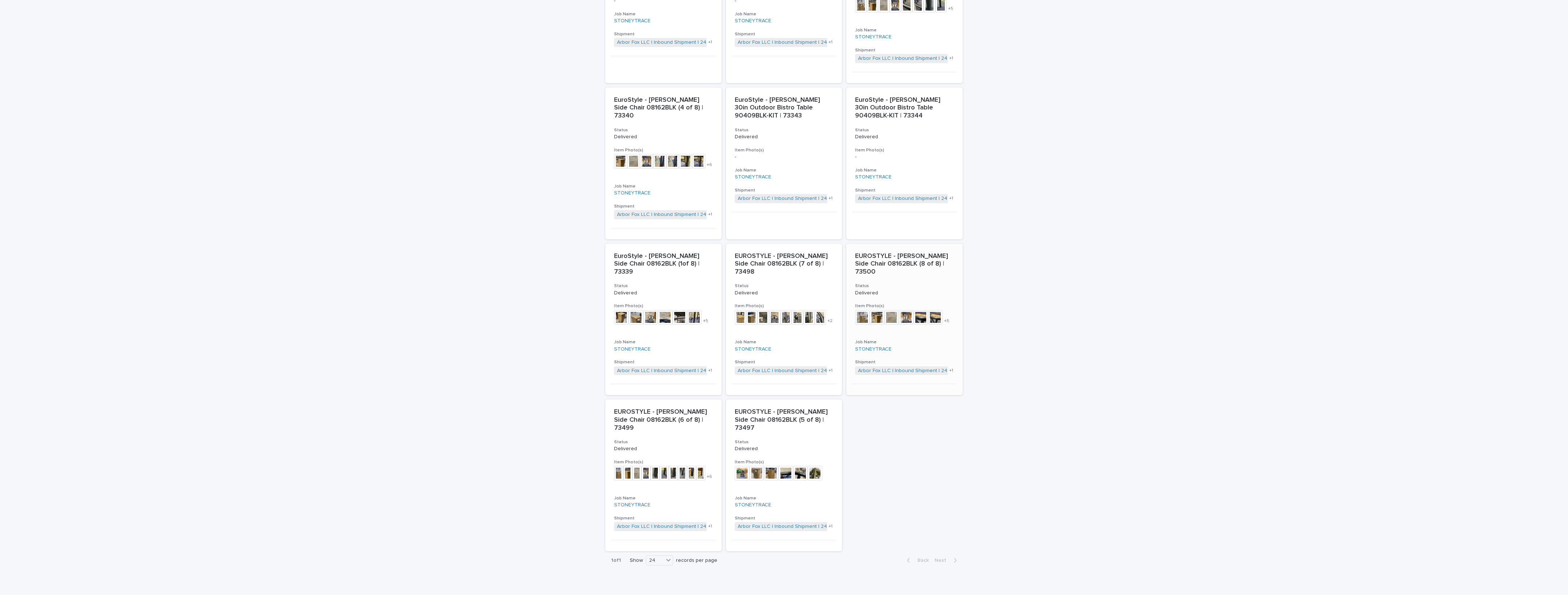
click at [875, 312] on div "EUROSTYLE - Evelina Side Chair 08162BLK (8 of 8) | 73500 Status Delivered Item …" at bounding box center [904, 314] width 116 height 141
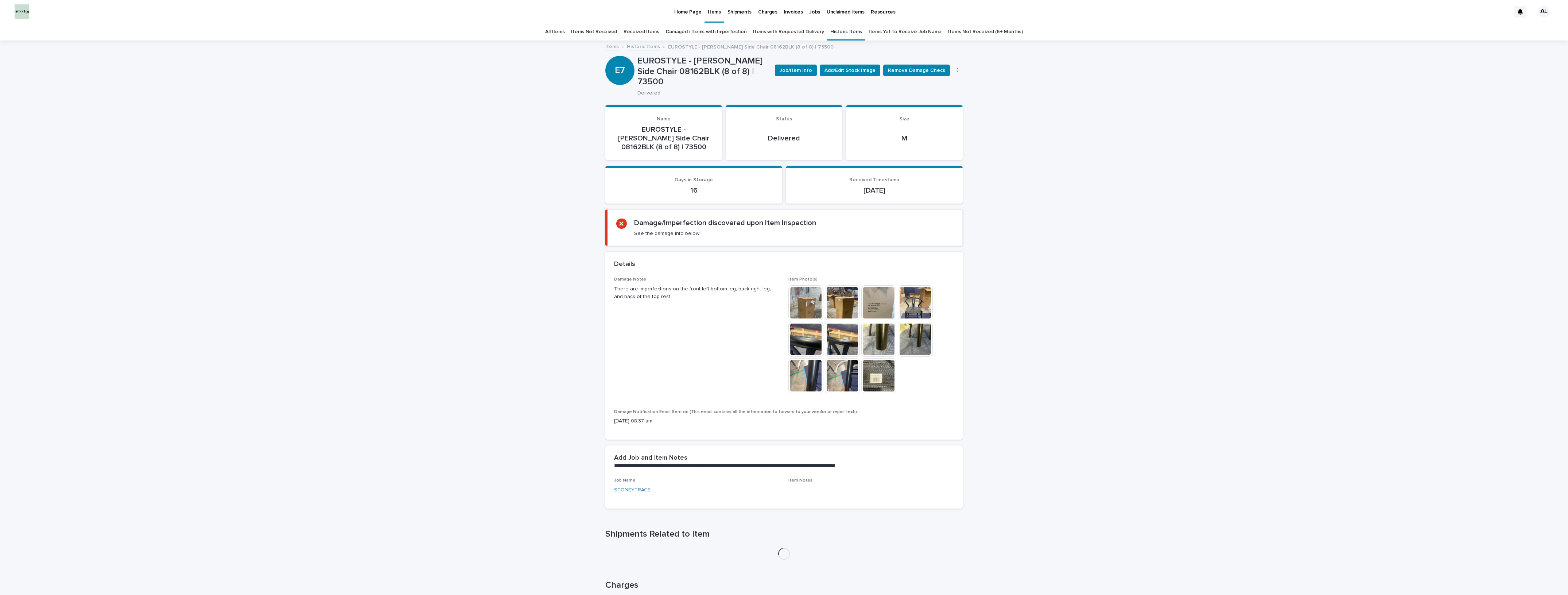
click at [868, 290] on img at bounding box center [879, 303] width 35 height 35
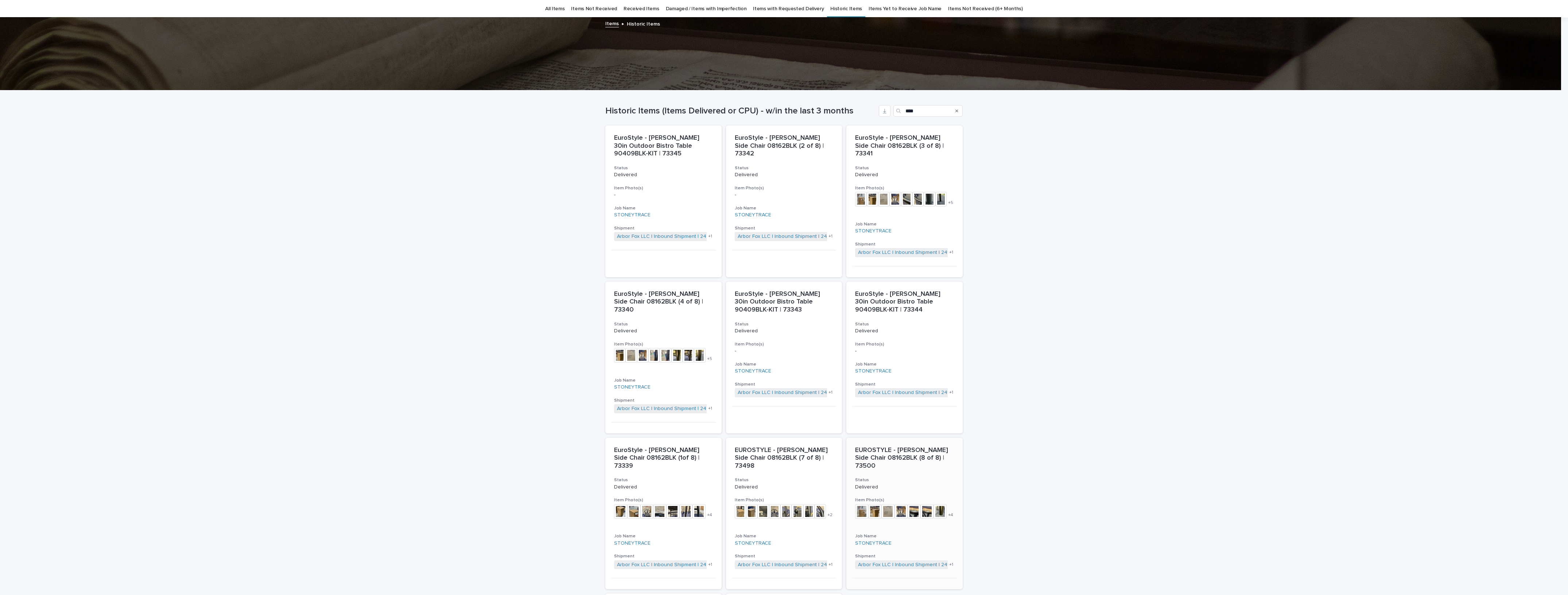
scroll to position [217, 0]
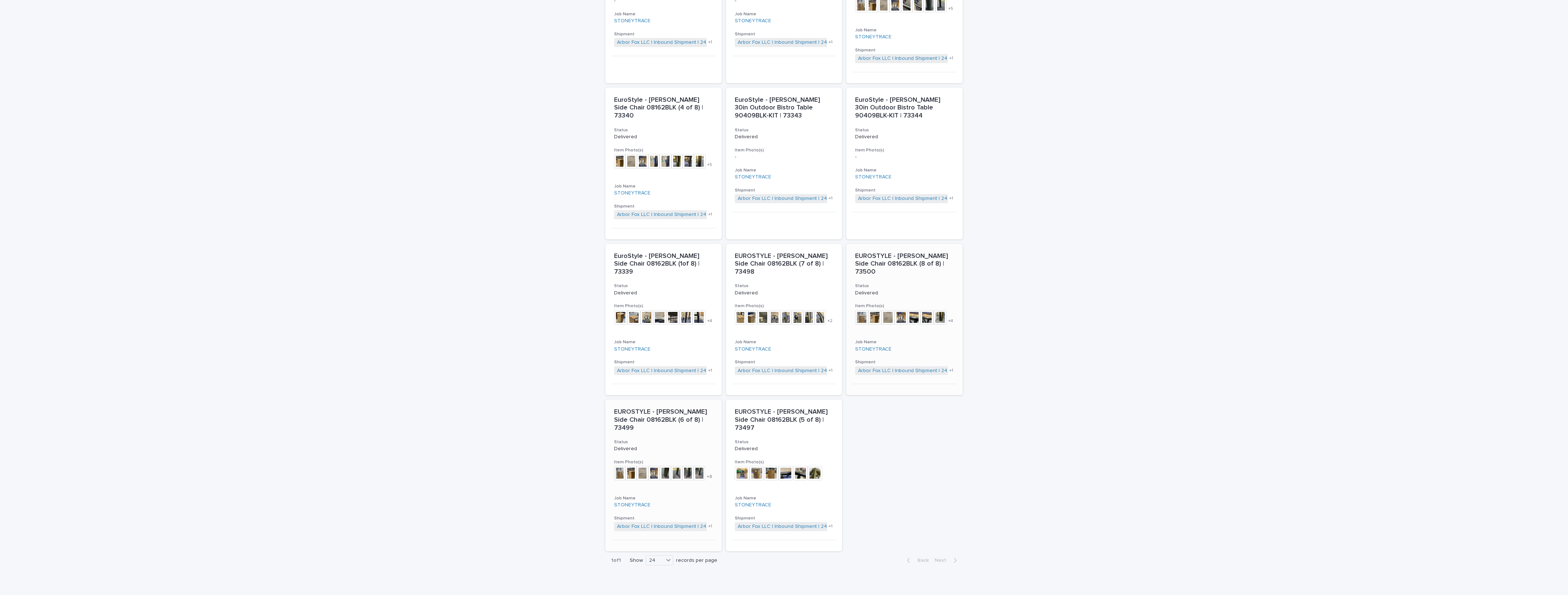
click at [651, 466] on div at bounding box center [654, 476] width 12 height 21
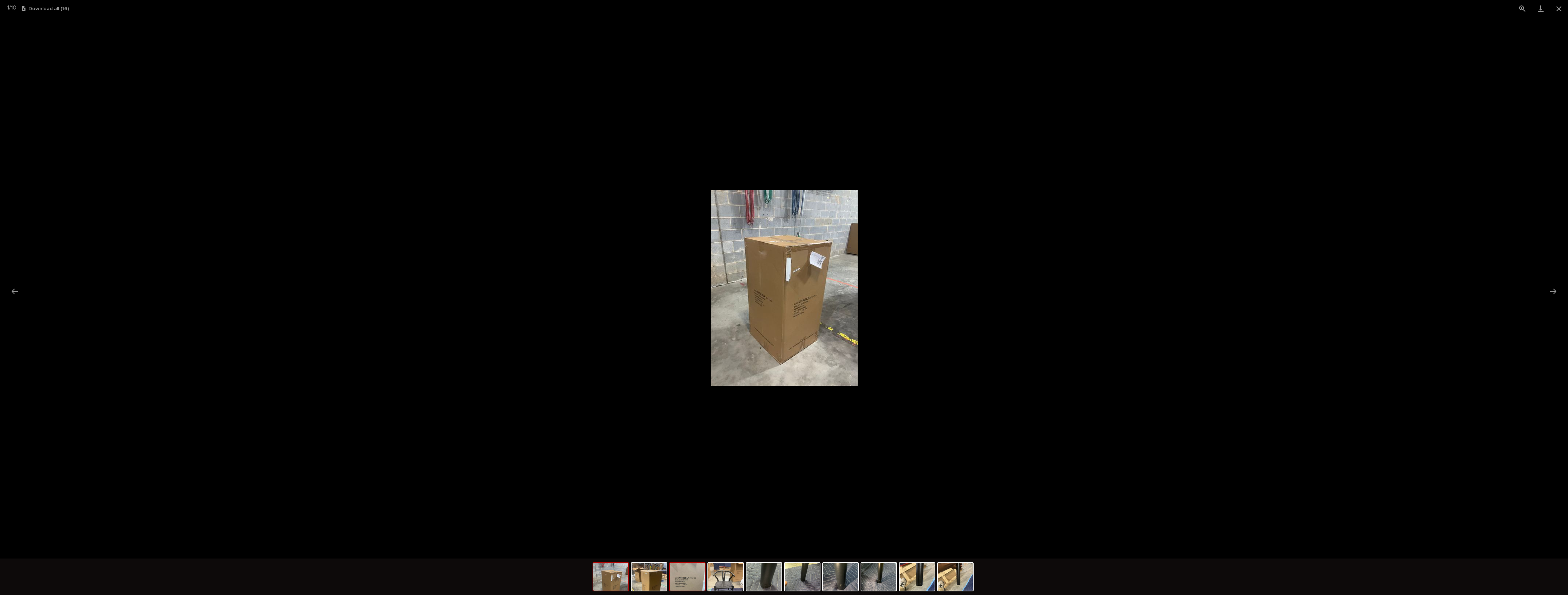
click at [690, 476] on img at bounding box center [687, 577] width 35 height 28
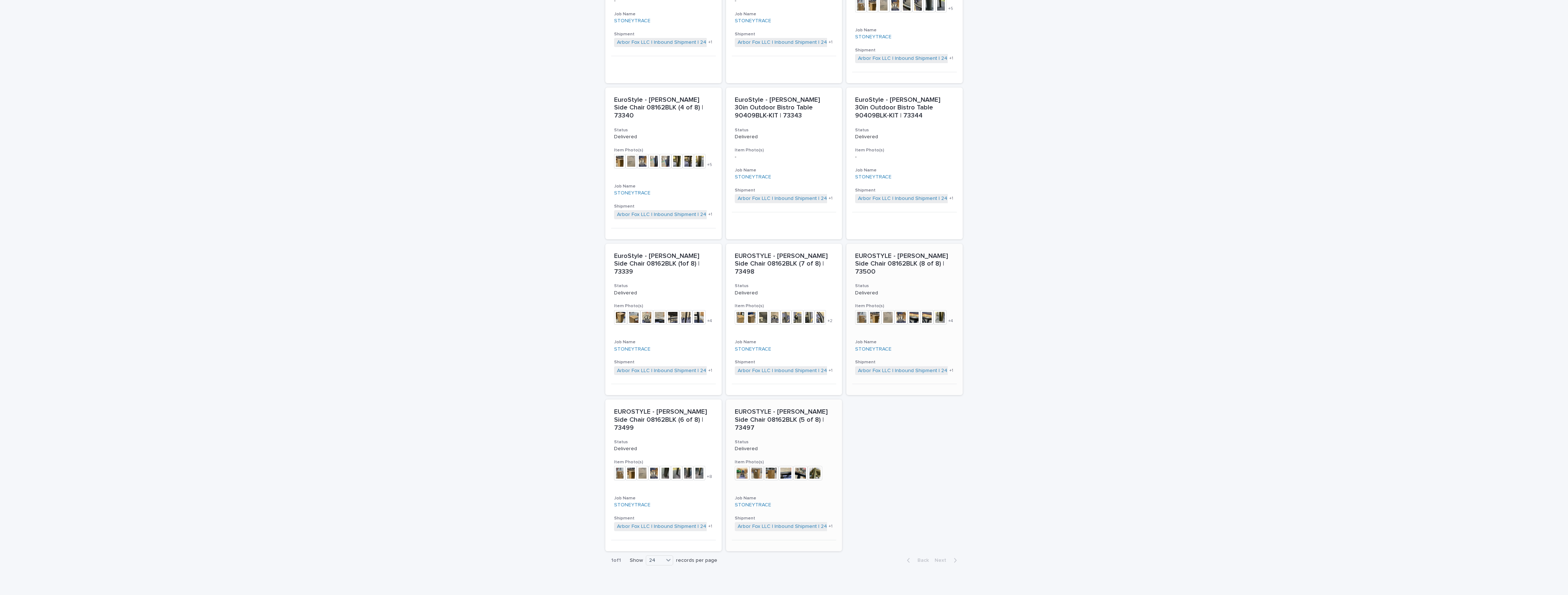
click at [802, 466] on div at bounding box center [800, 476] width 15 height 21
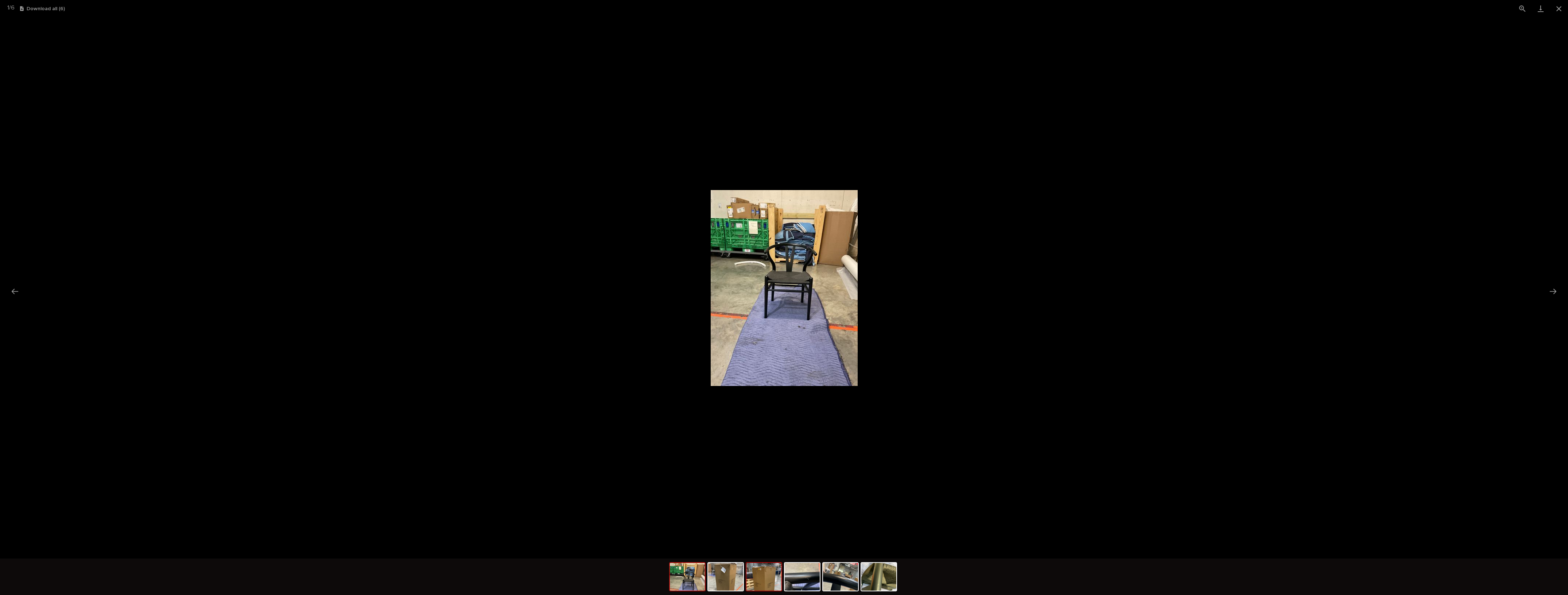
click at [754, 476] on img at bounding box center [764, 577] width 35 height 28
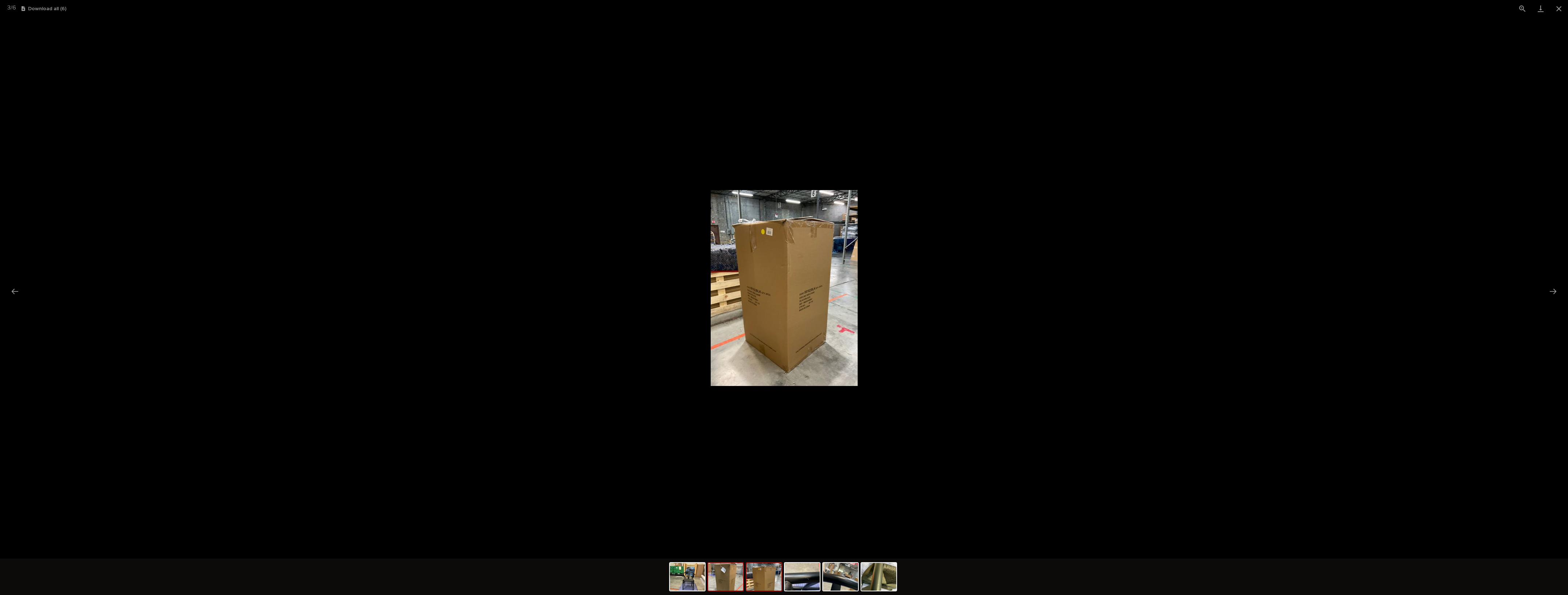
click at [721, 476] on img at bounding box center [726, 577] width 35 height 28
